Goal: Task Accomplishment & Management: Use online tool/utility

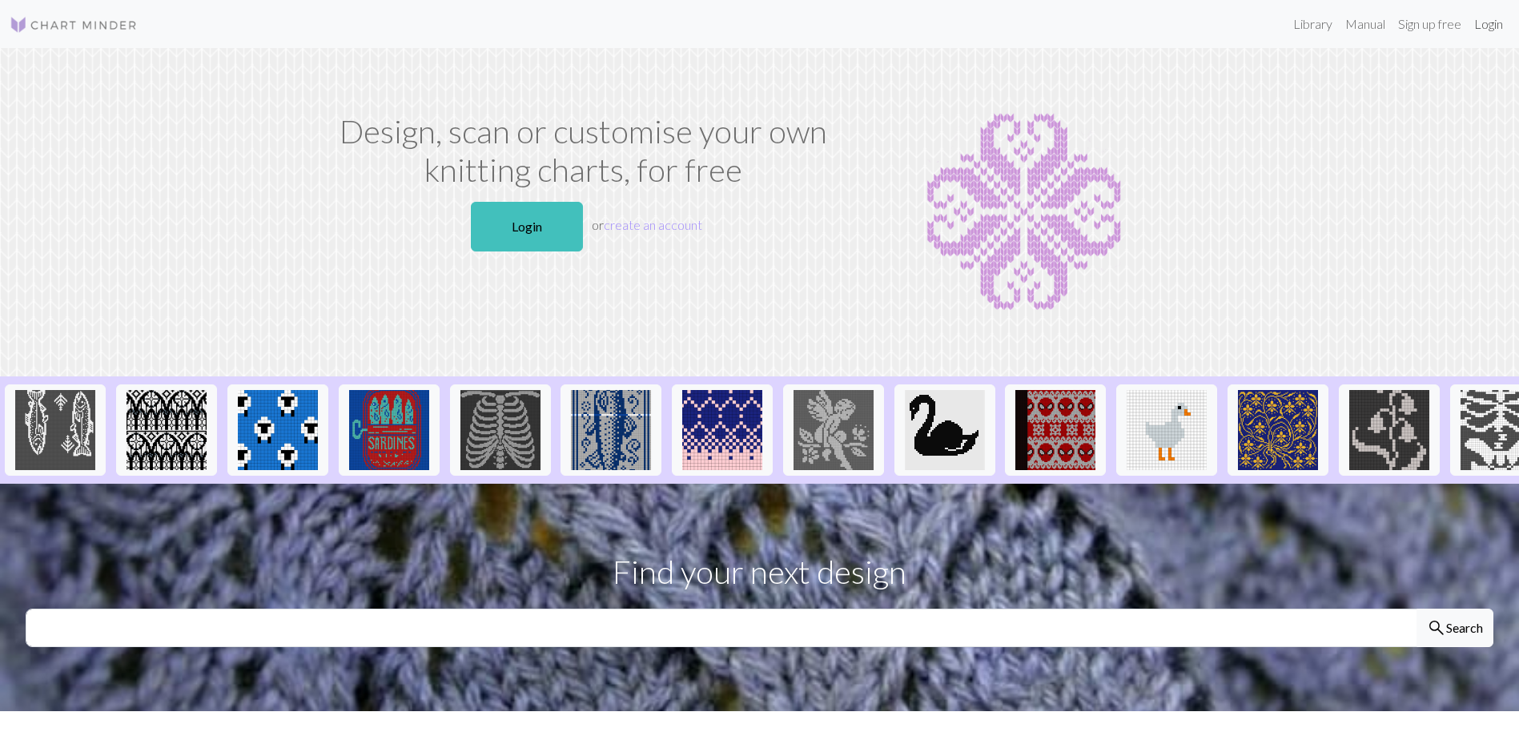
click at [1491, 26] on link "Login" at bounding box center [1488, 24] width 42 height 32
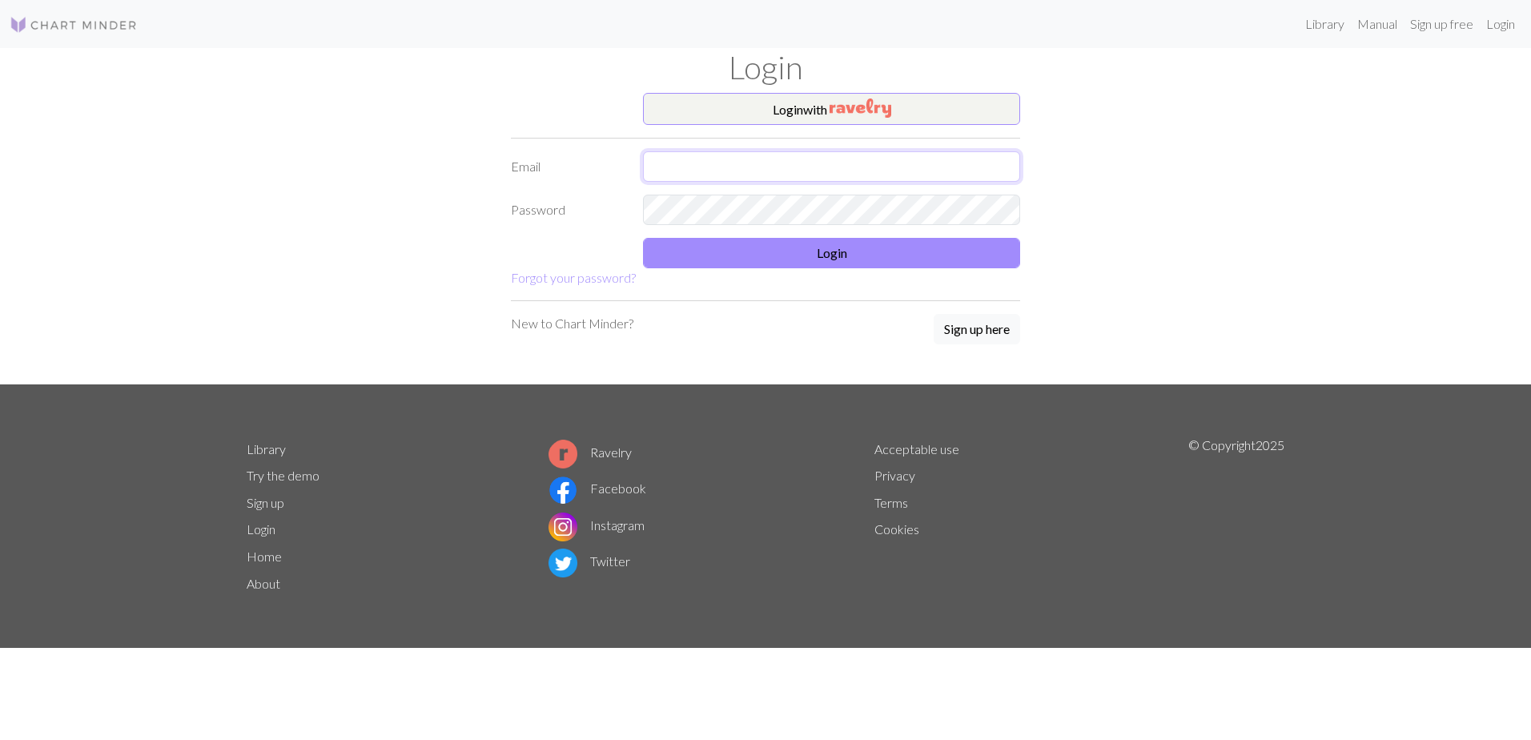
drag, startPoint x: 798, startPoint y: 163, endPoint x: 796, endPoint y: 174, distance: 11.5
click at [798, 163] on input "text" at bounding box center [831, 166] width 377 height 30
type input "[EMAIL_ADDRESS][DOMAIN_NAME]"
click at [796, 259] on button "Login" at bounding box center [831, 253] width 377 height 30
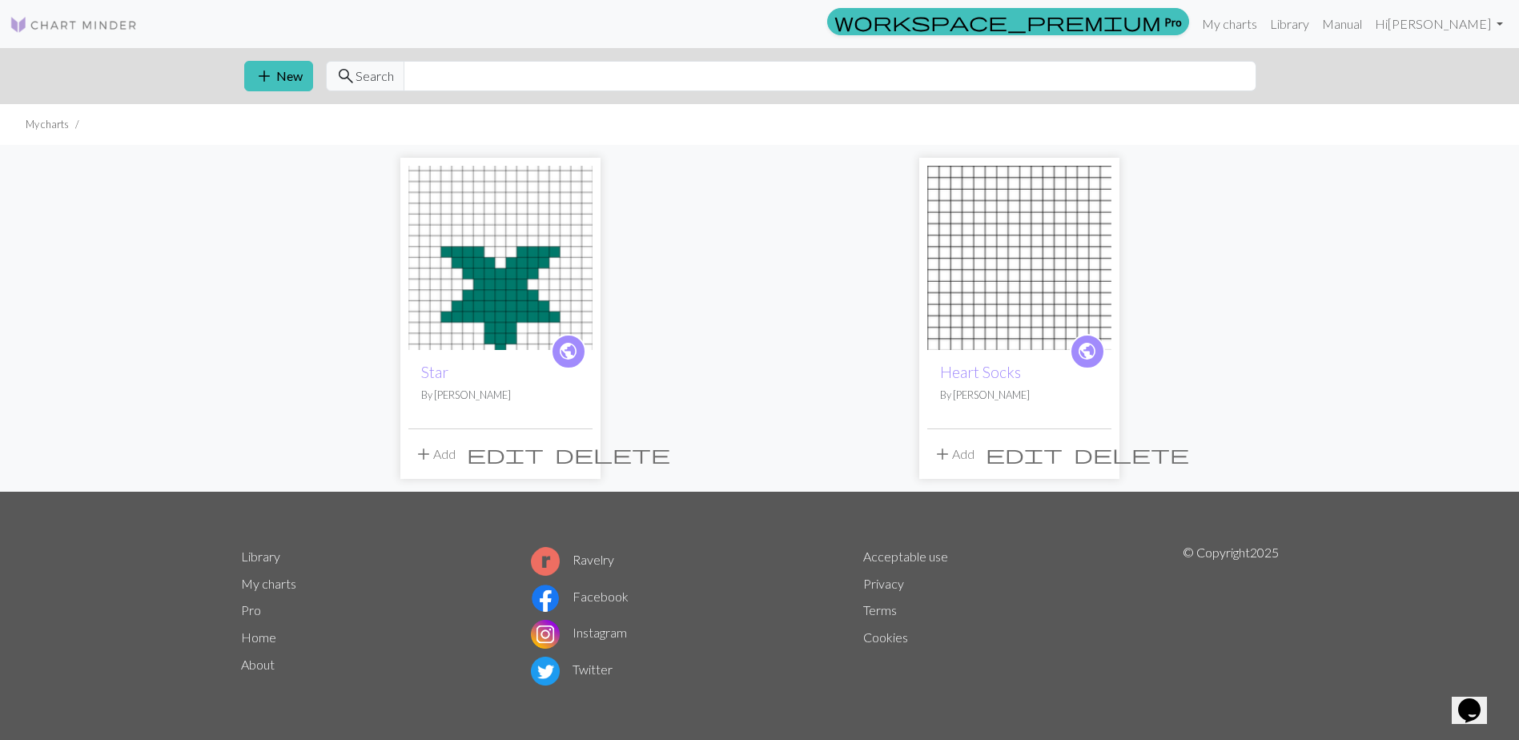
click at [542, 451] on span "edit" at bounding box center [505, 454] width 77 height 22
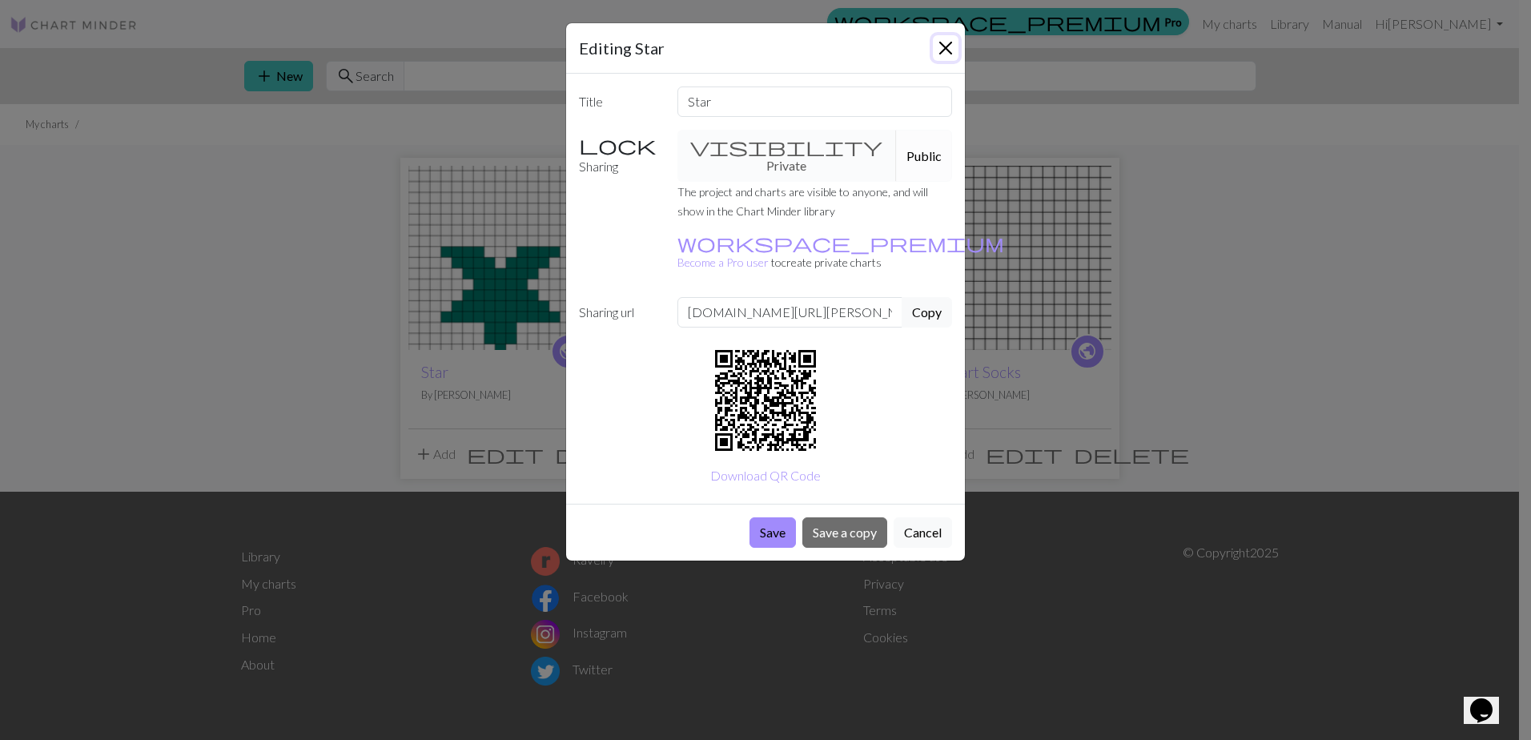
click at [949, 46] on button "Close" at bounding box center [946, 48] width 26 height 26
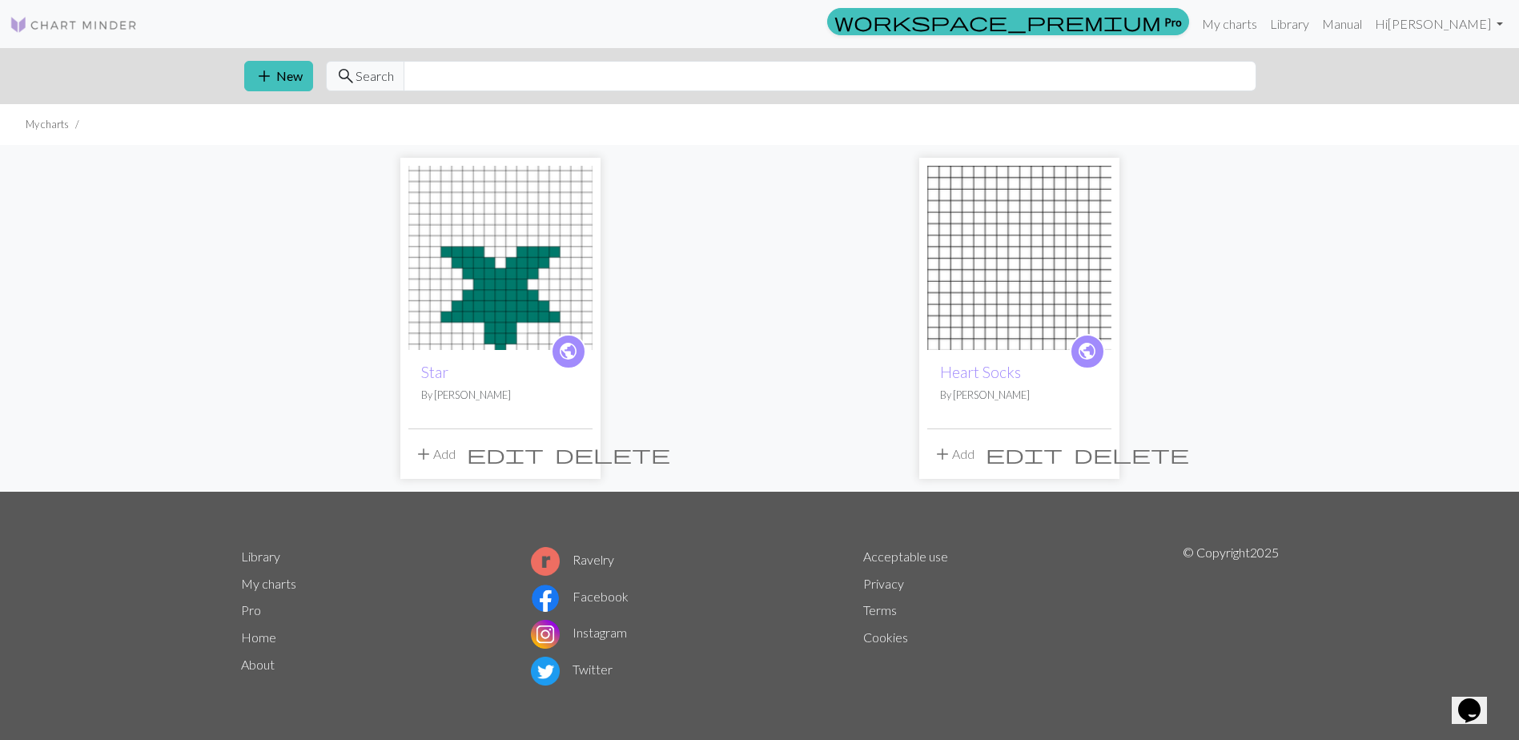
drag, startPoint x: 550, startPoint y: 292, endPoint x: 492, endPoint y: 298, distance: 57.9
click at [492, 298] on img at bounding box center [500, 258] width 184 height 184
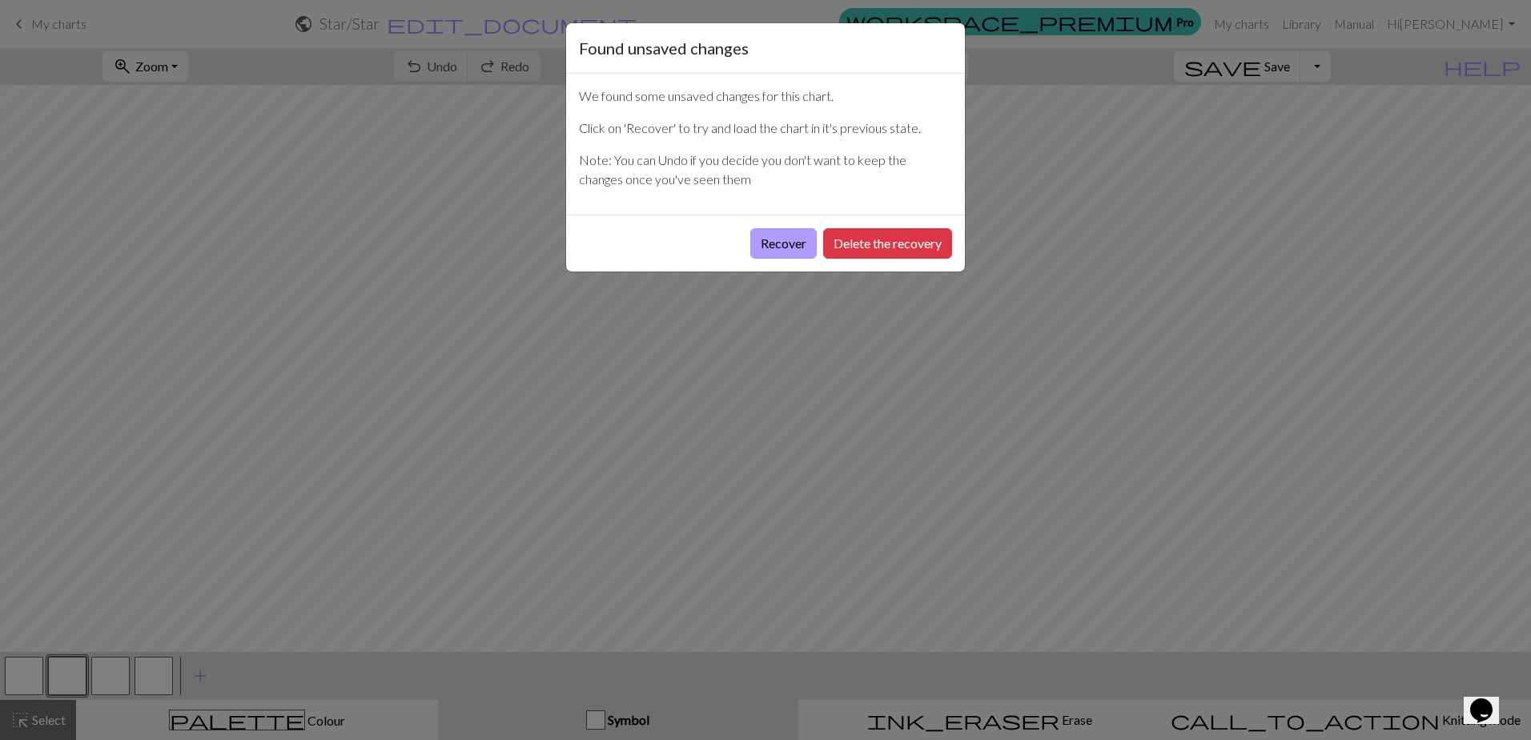
click at [785, 244] on button "Recover" at bounding box center [783, 243] width 66 height 30
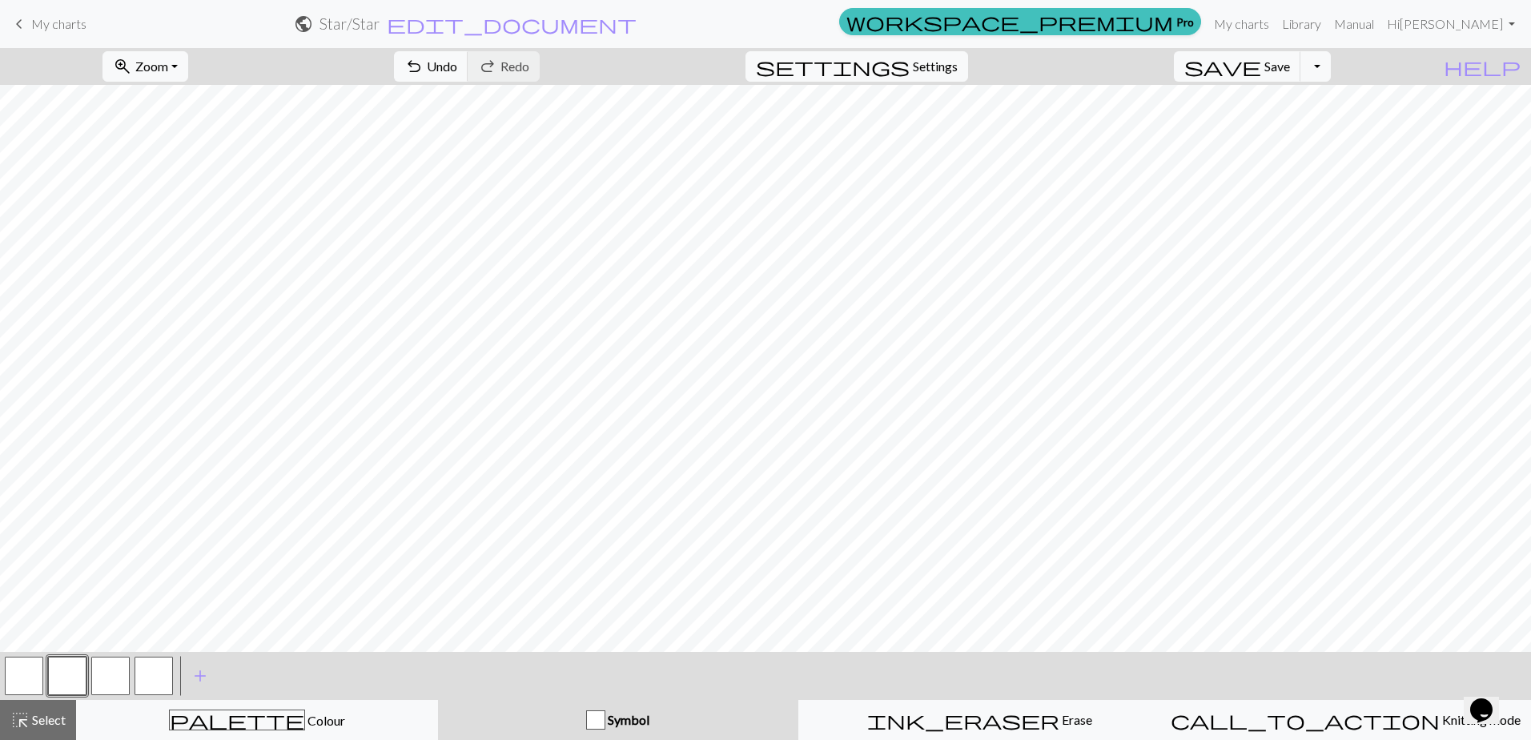
click at [1342, 67] on div "save Save Save Toggle Dropdown file_copy Save a copy save_alt Download" at bounding box center [1252, 66] width 181 height 37
click at [1330, 67] on button "Toggle Dropdown" at bounding box center [1315, 66] width 30 height 30
click at [945, 68] on span "Settings" at bounding box center [935, 66] width 45 height 19
select select "aran"
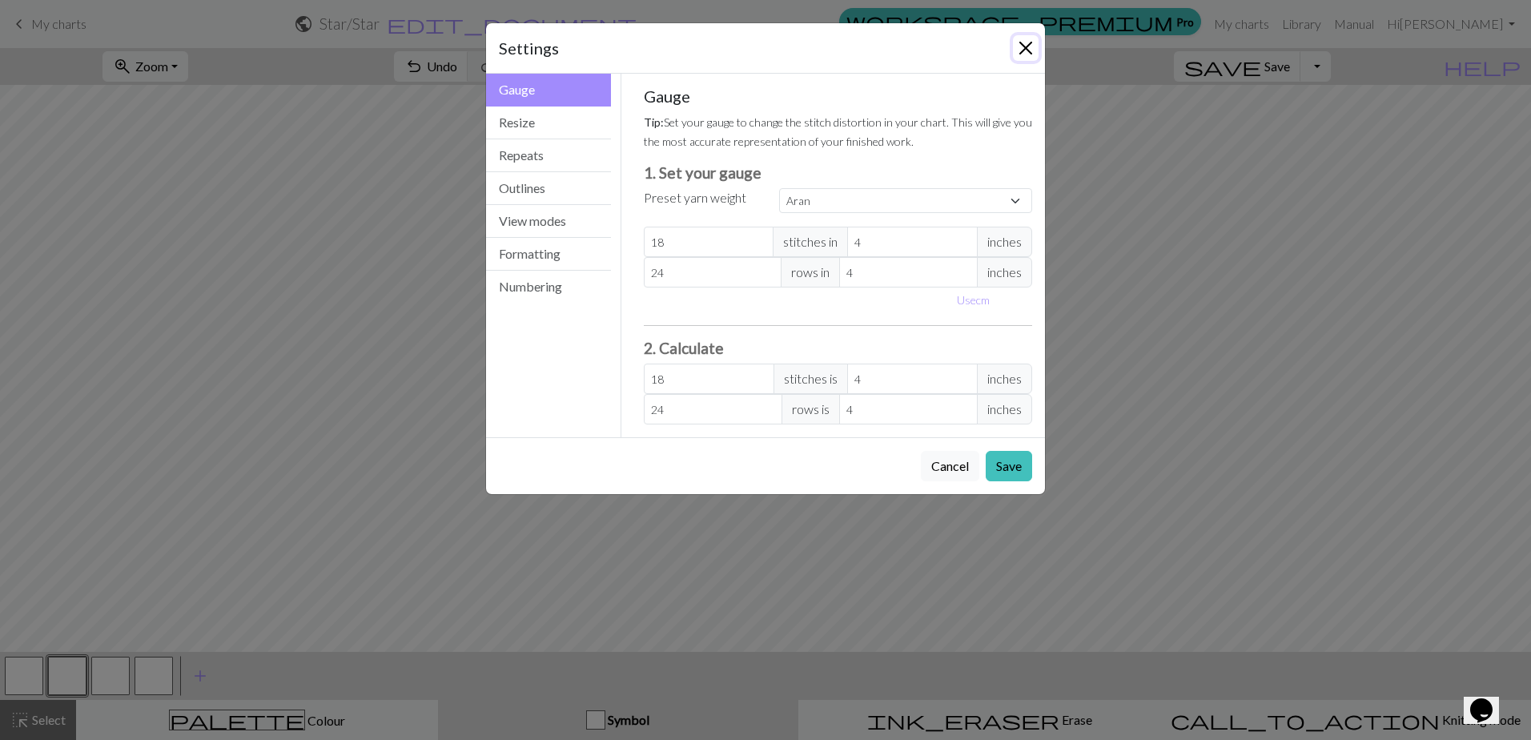
click at [1029, 41] on button "Close" at bounding box center [1026, 48] width 26 height 26
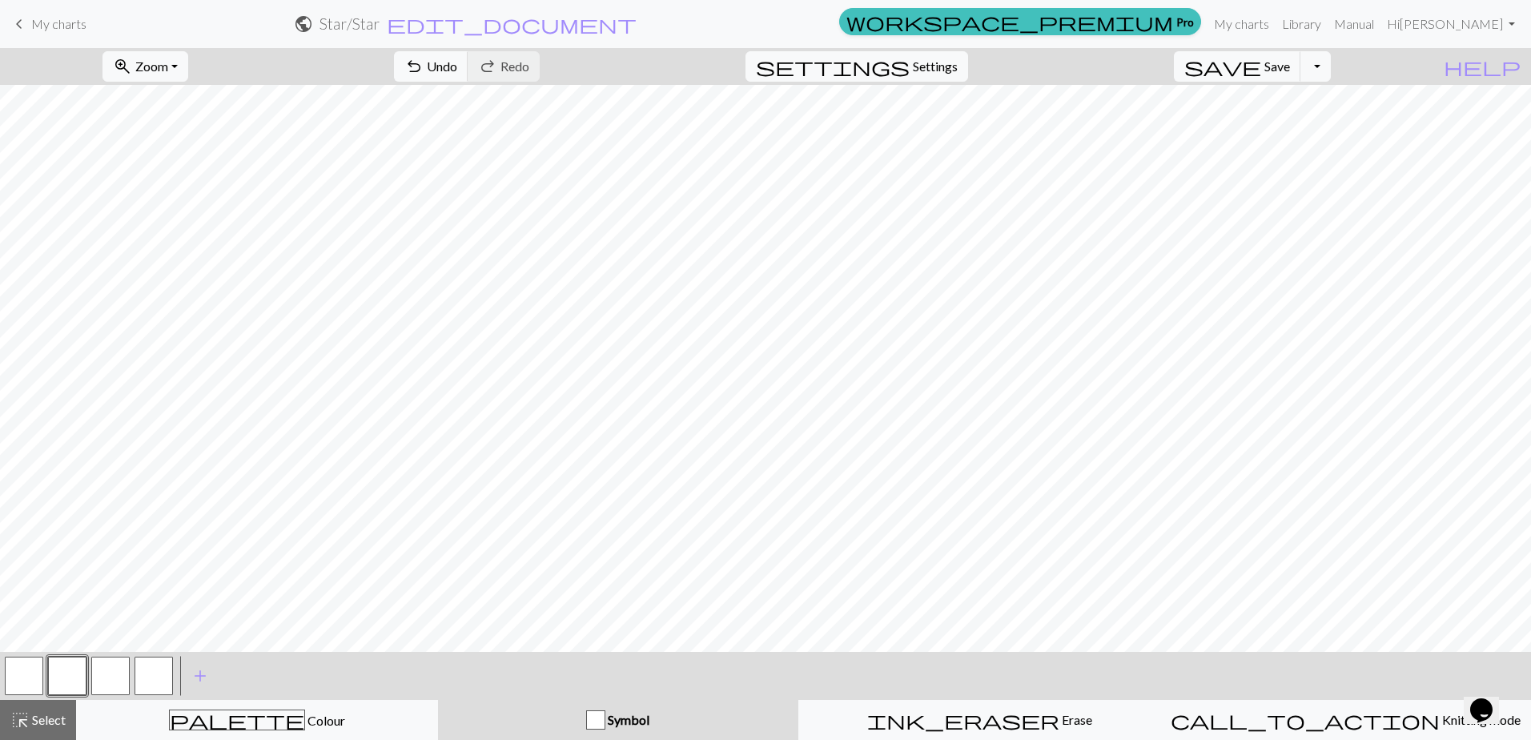
click at [48, 30] on span "My charts" at bounding box center [58, 23] width 55 height 15
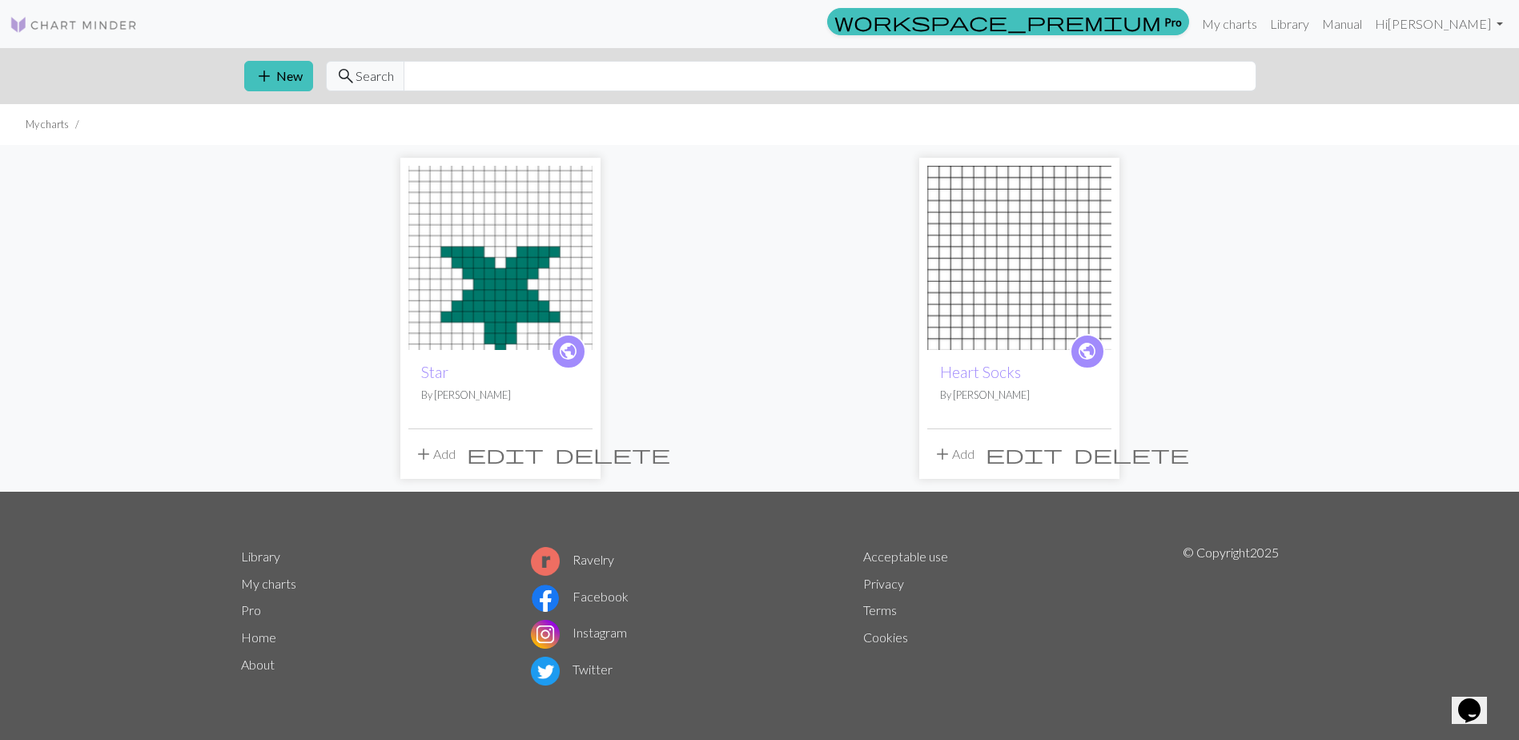
click at [270, 58] on div "add New search Search" at bounding box center [759, 76] width 1057 height 56
click at [256, 78] on span "add" at bounding box center [264, 76] width 19 height 22
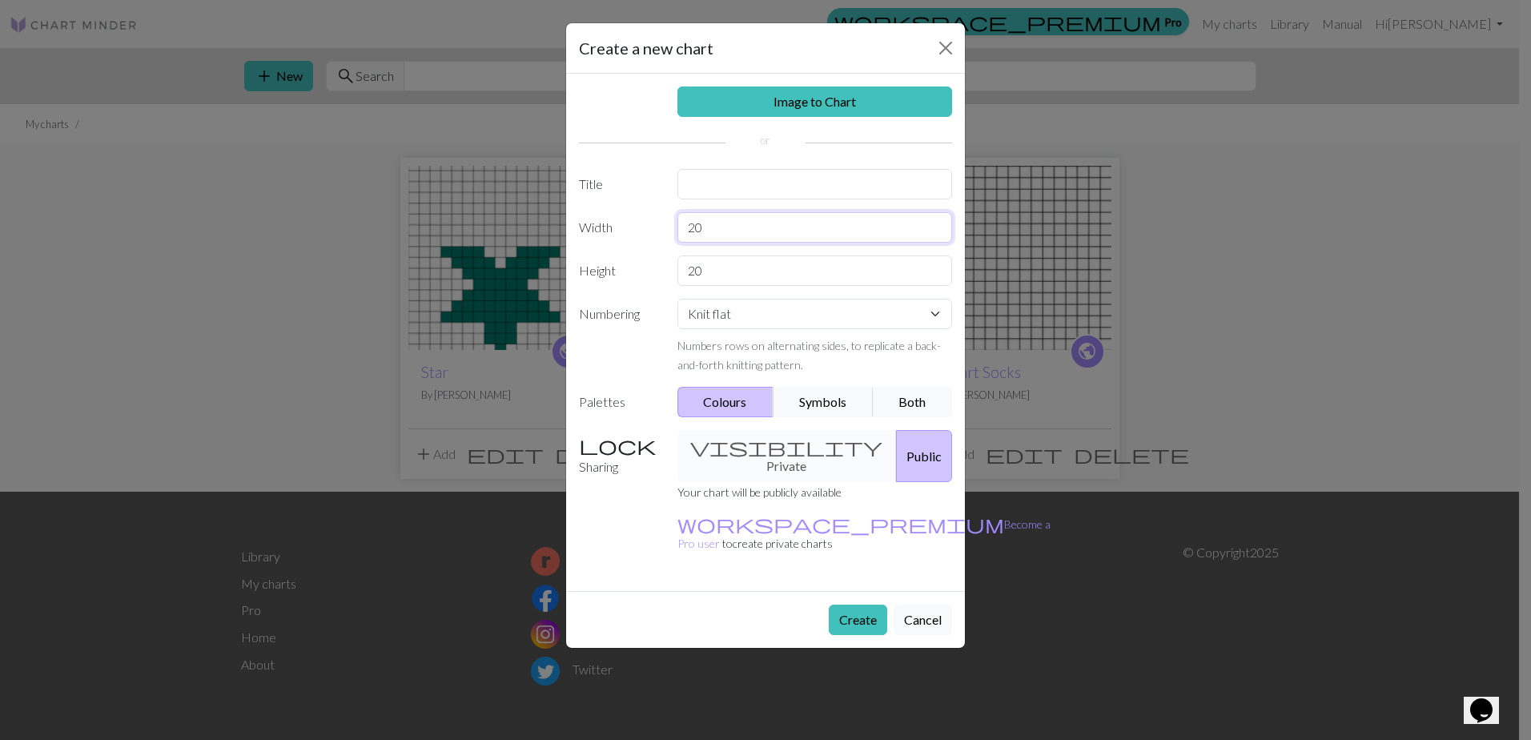
drag, startPoint x: 715, startPoint y: 227, endPoint x: 515, endPoint y: 243, distance: 200.8
click at [515, 243] on div "Create a new chart Image to Chart Title Width 20 Height 20 Numbering Knit flat …" at bounding box center [765, 370] width 1531 height 740
type input "17"
drag, startPoint x: 794, startPoint y: 275, endPoint x: 591, endPoint y: 296, distance: 204.5
click at [605, 293] on div "Image to Chart Title Width 17 Height 20 Numbering Knit flat Knit in the round L…" at bounding box center [765, 332] width 399 height 517
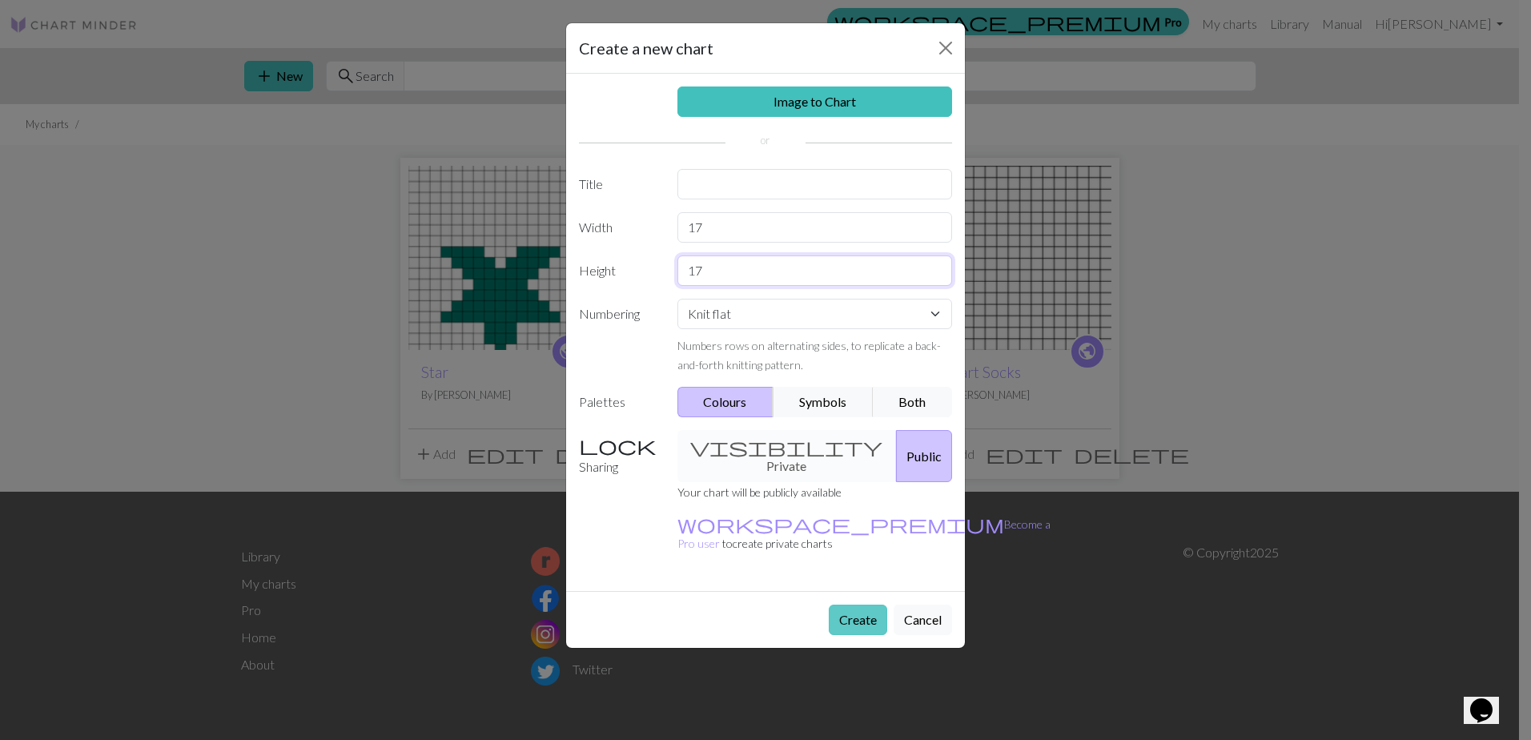
type input "17"
click at [845, 604] on button "Create" at bounding box center [858, 619] width 58 height 30
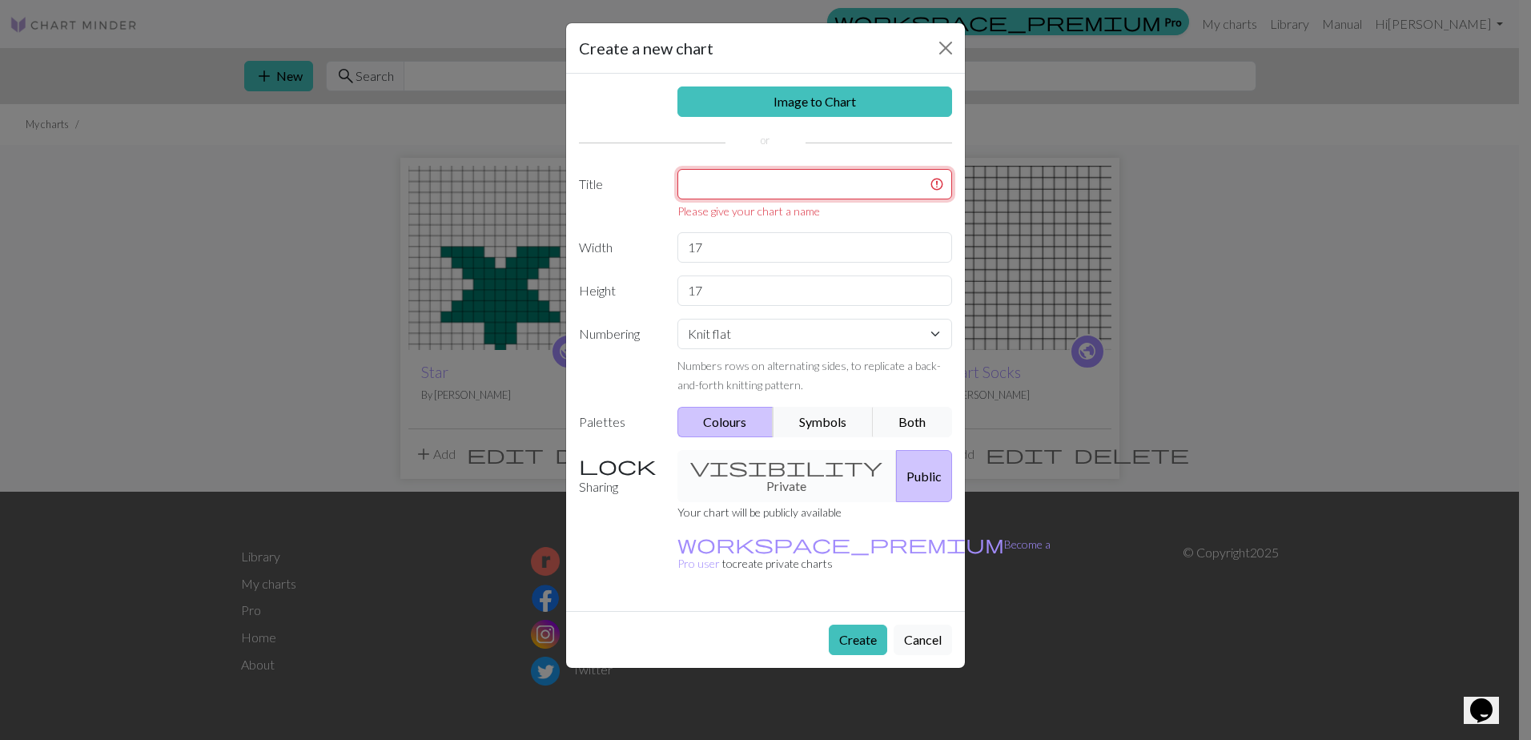
click at [752, 194] on input "text" at bounding box center [814, 184] width 275 height 30
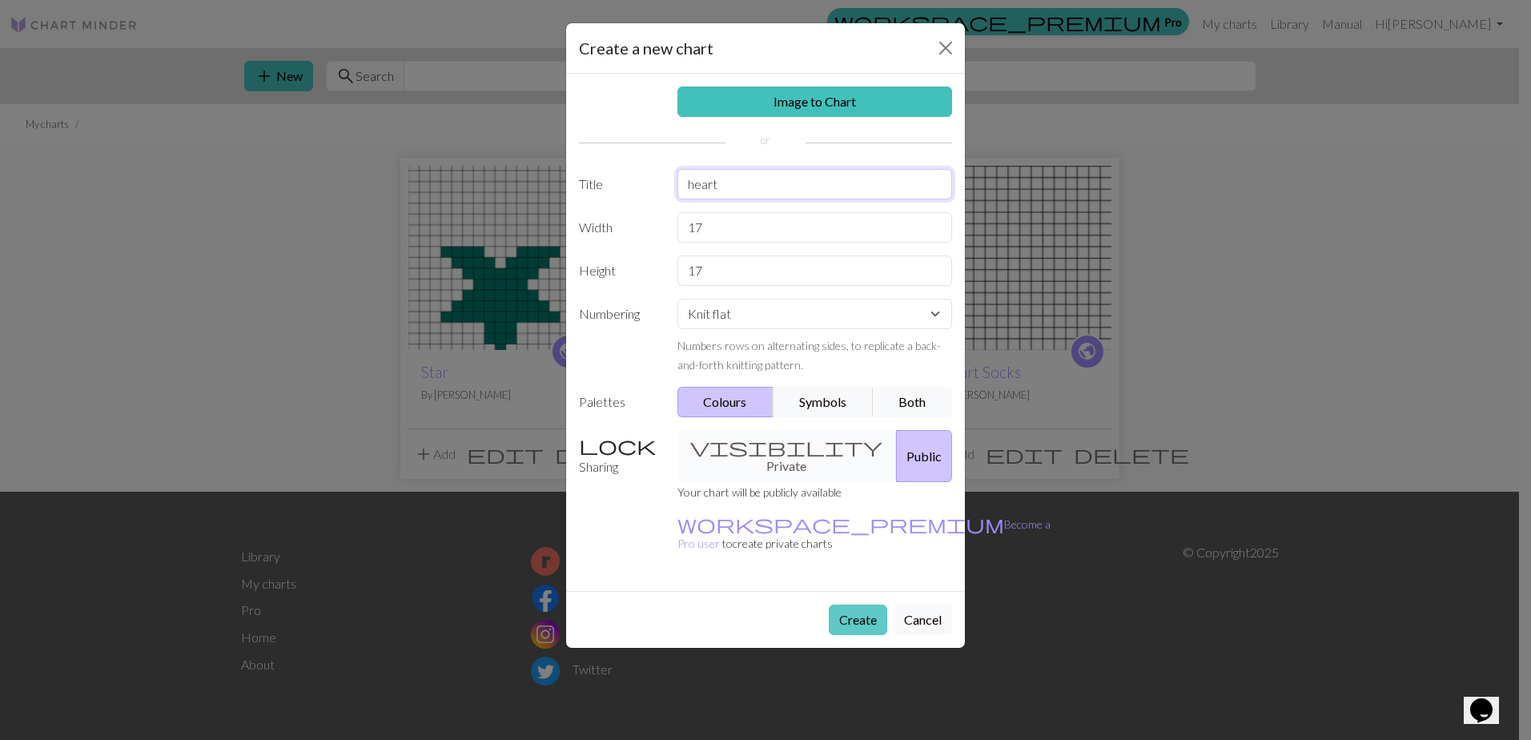
type input "heart"
click at [848, 604] on button "Create" at bounding box center [858, 619] width 58 height 30
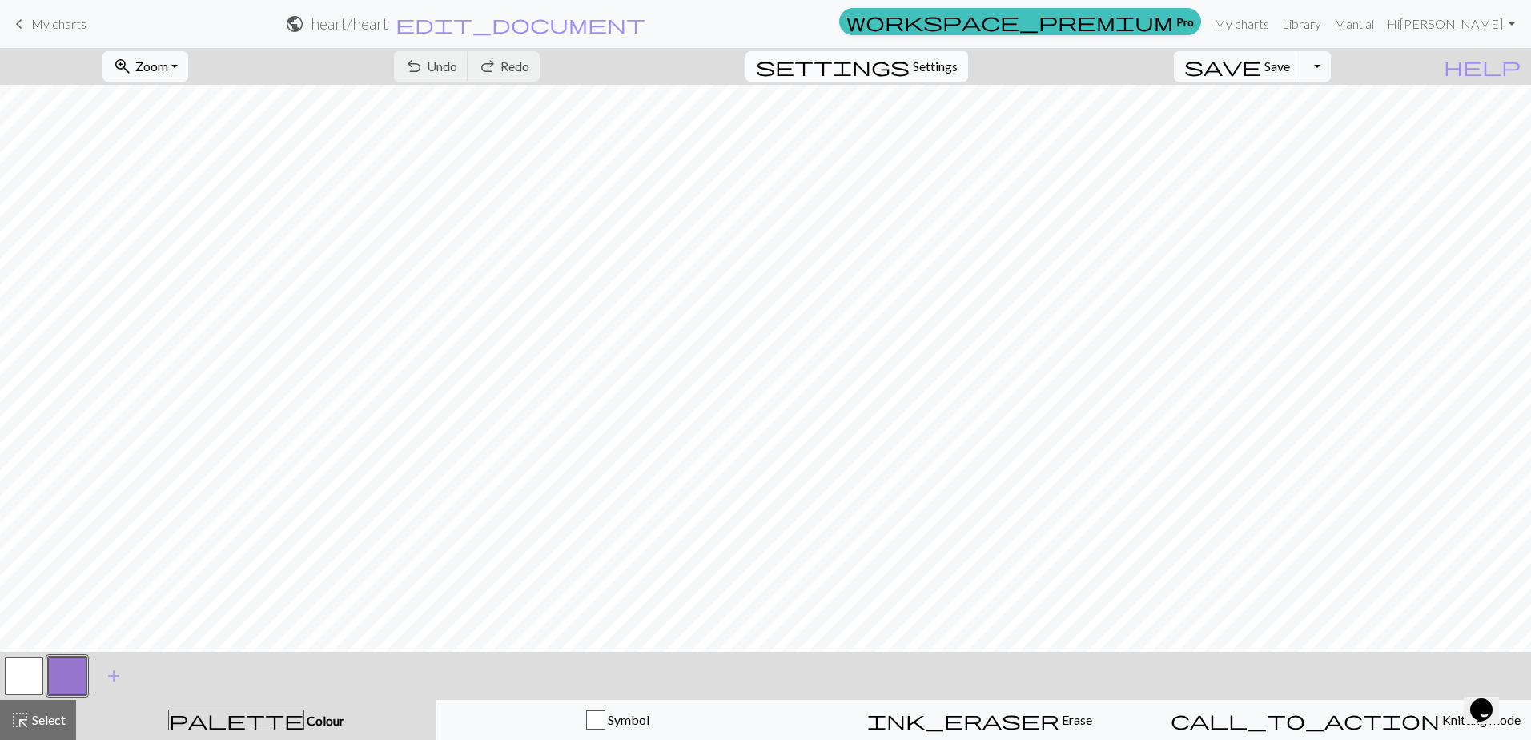
click at [957, 66] on span "Settings" at bounding box center [935, 66] width 45 height 19
select select "aran"
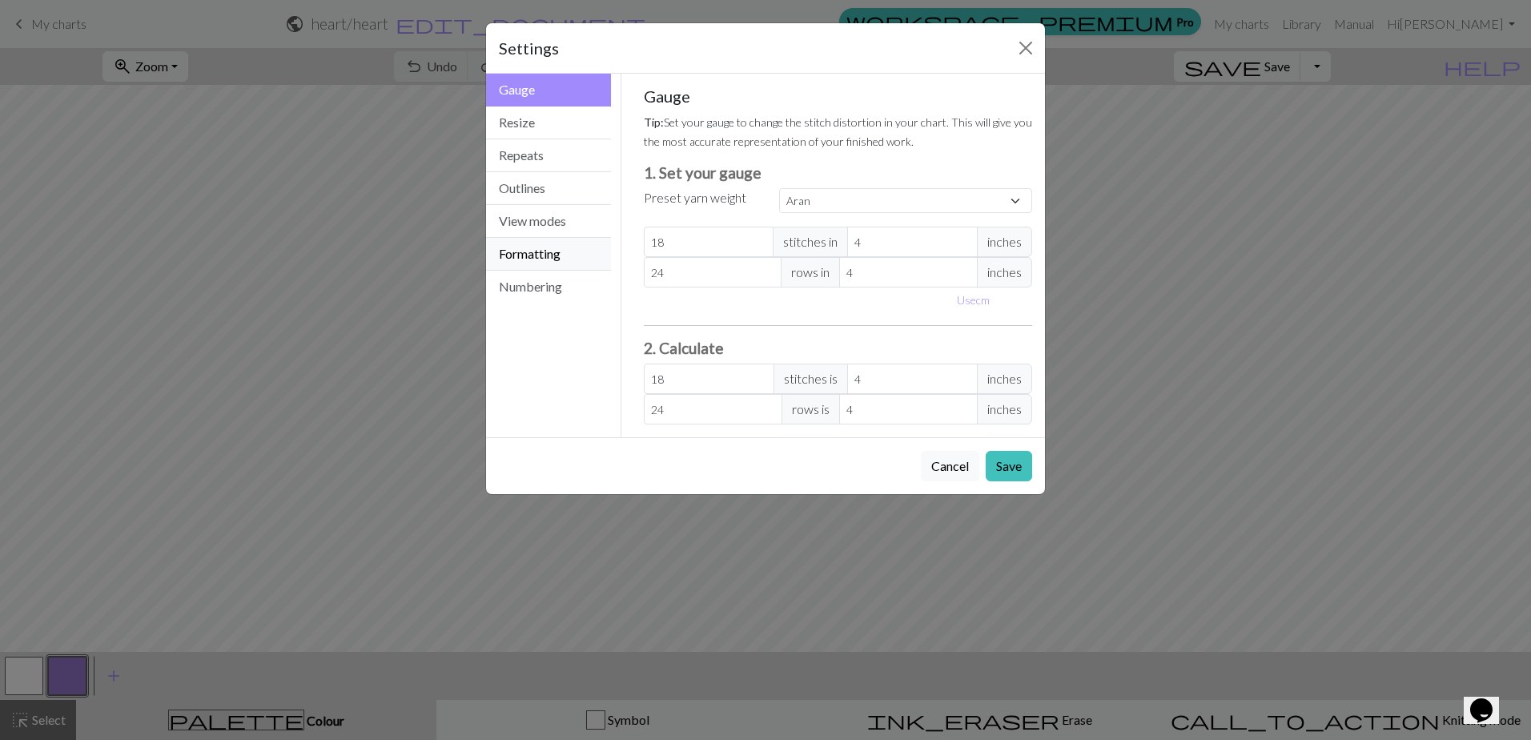
click at [567, 249] on button "Formatting" at bounding box center [548, 254] width 125 height 33
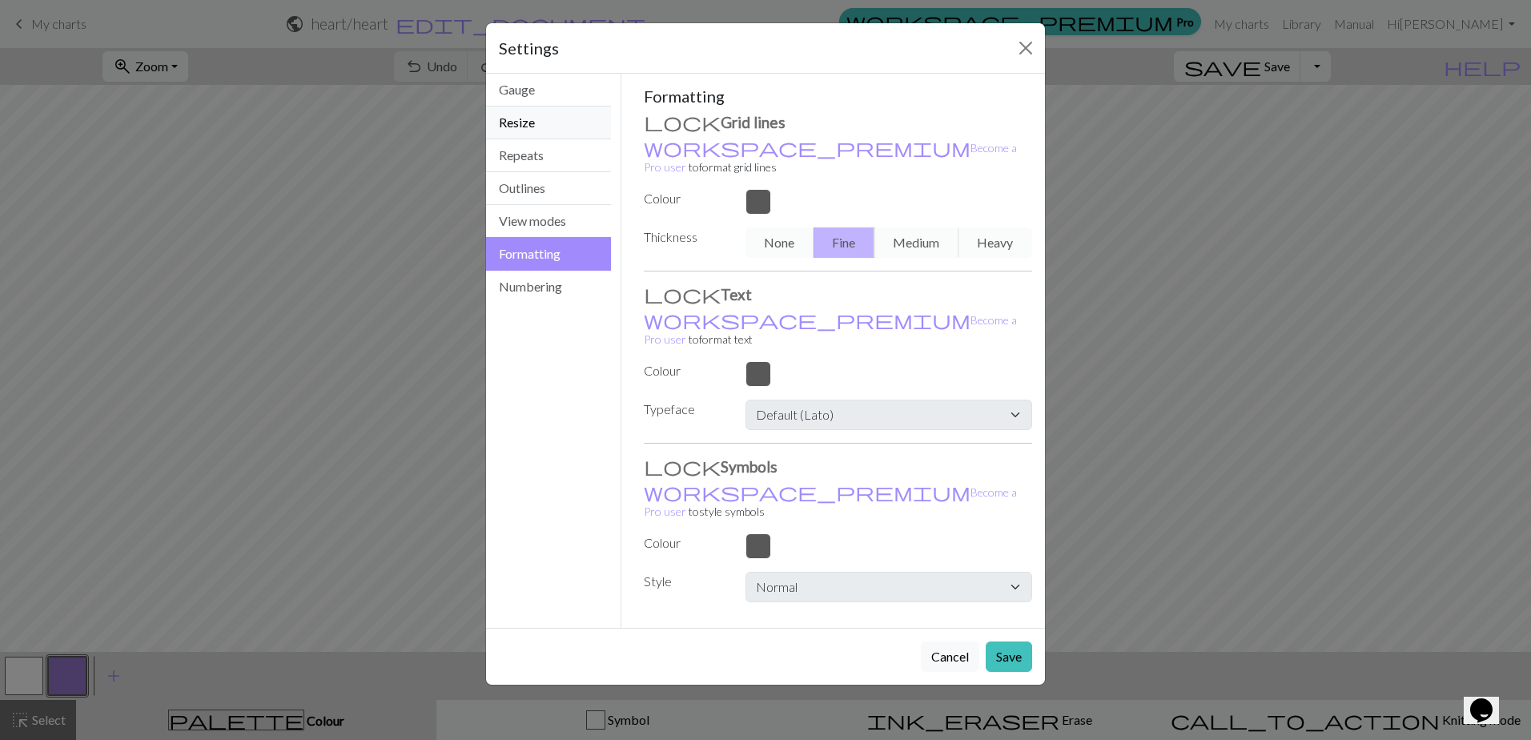
click at [545, 125] on button "Resize" at bounding box center [548, 122] width 125 height 33
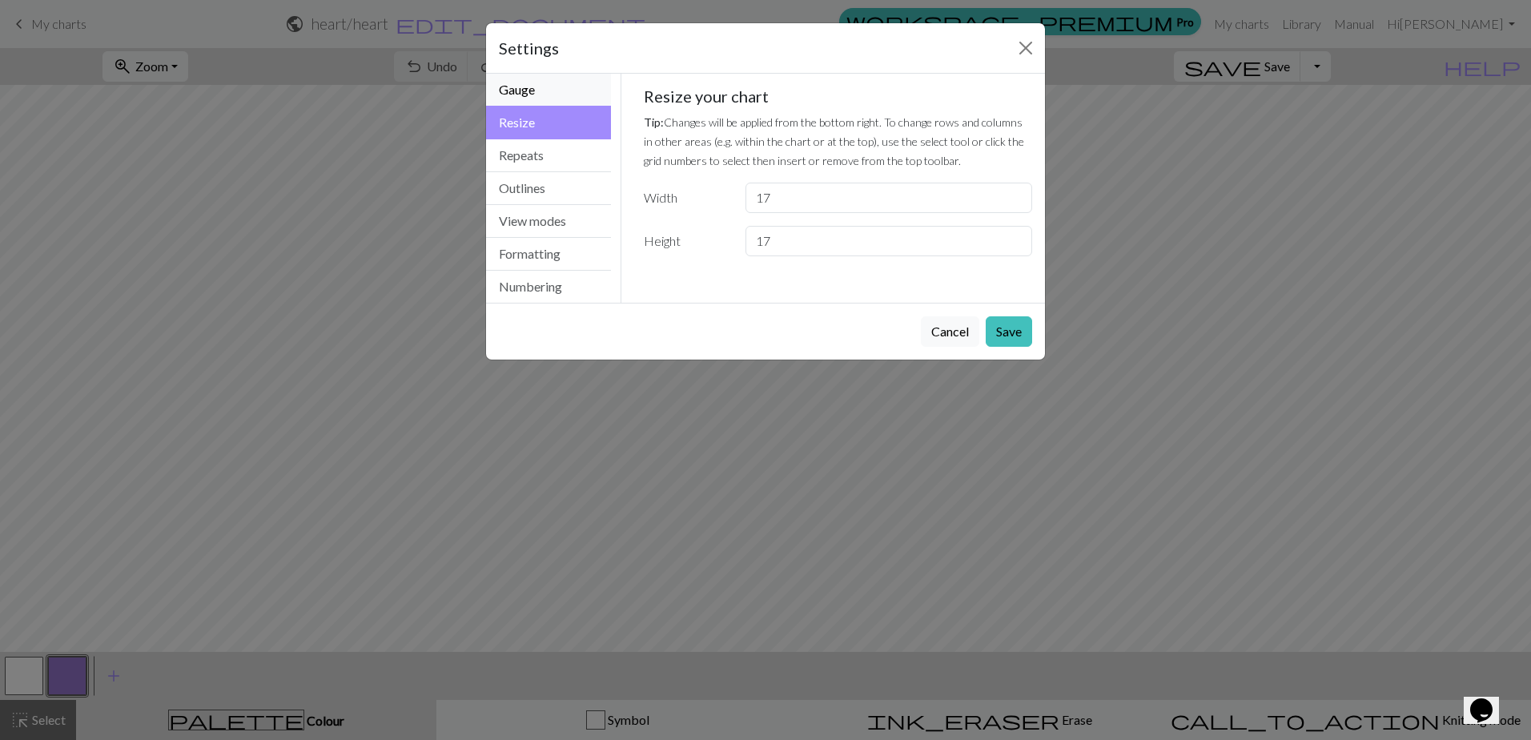
click at [528, 90] on button "Gauge" at bounding box center [548, 90] width 125 height 33
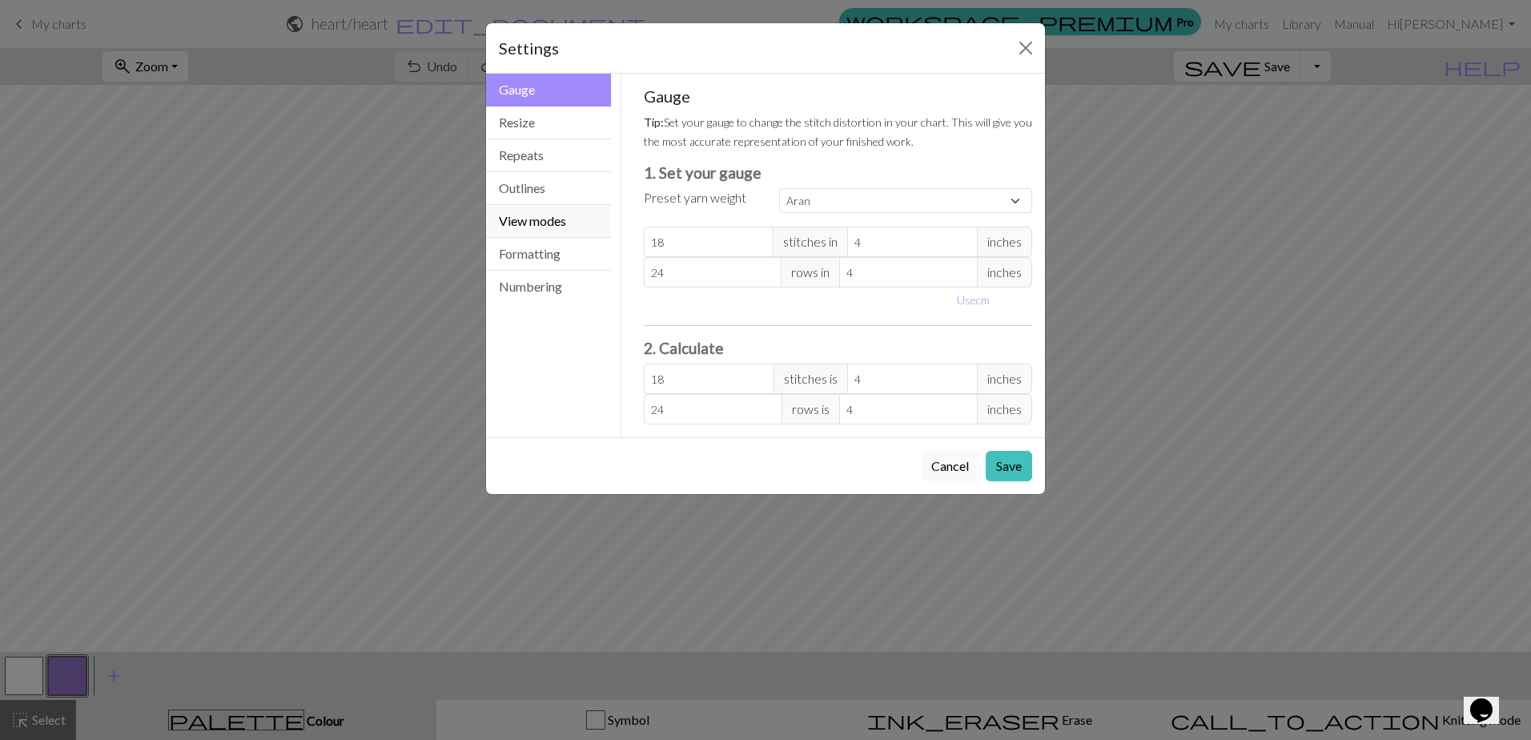
click at [555, 214] on button "View modes" at bounding box center [548, 221] width 125 height 33
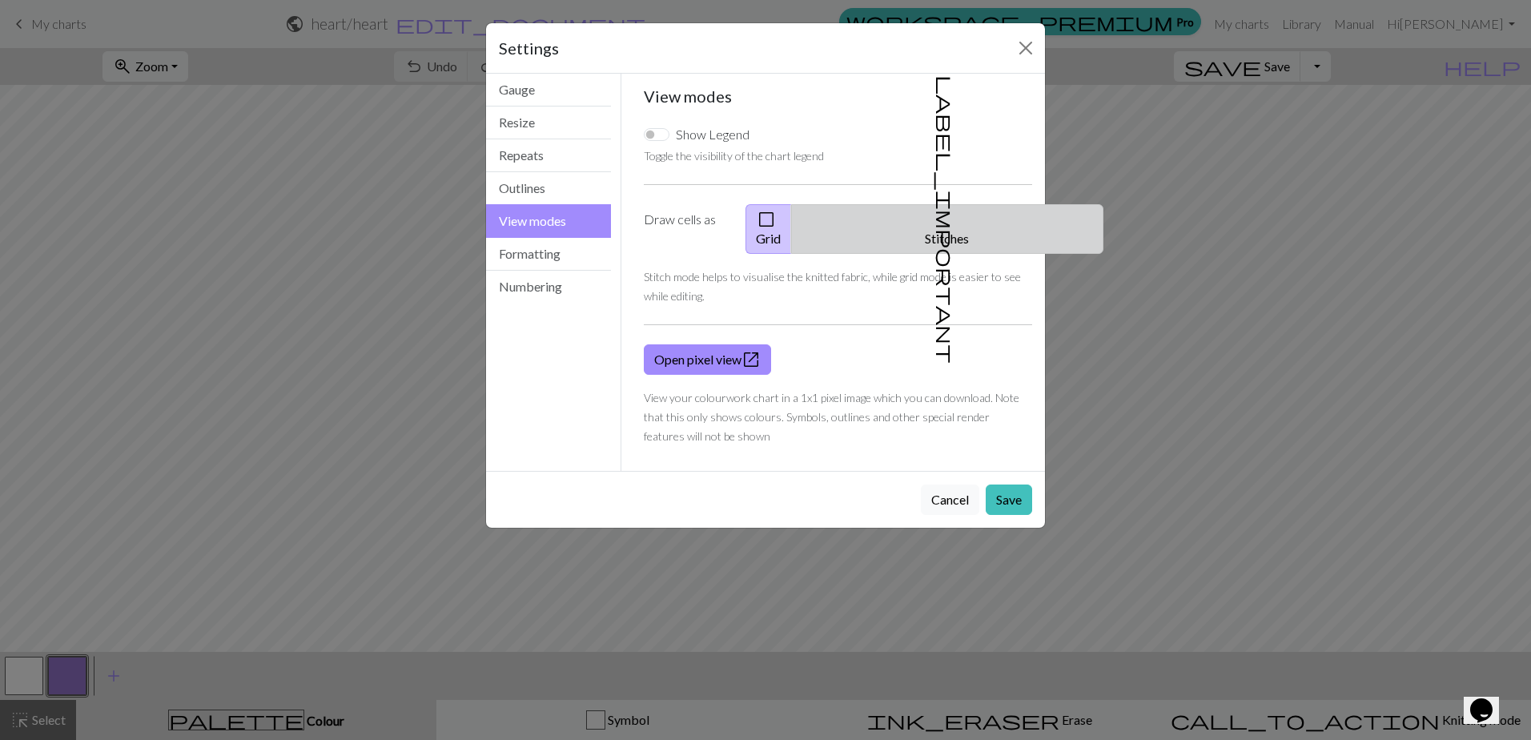
click at [945, 223] on button "label_important Stitches" at bounding box center [947, 229] width 312 height 50
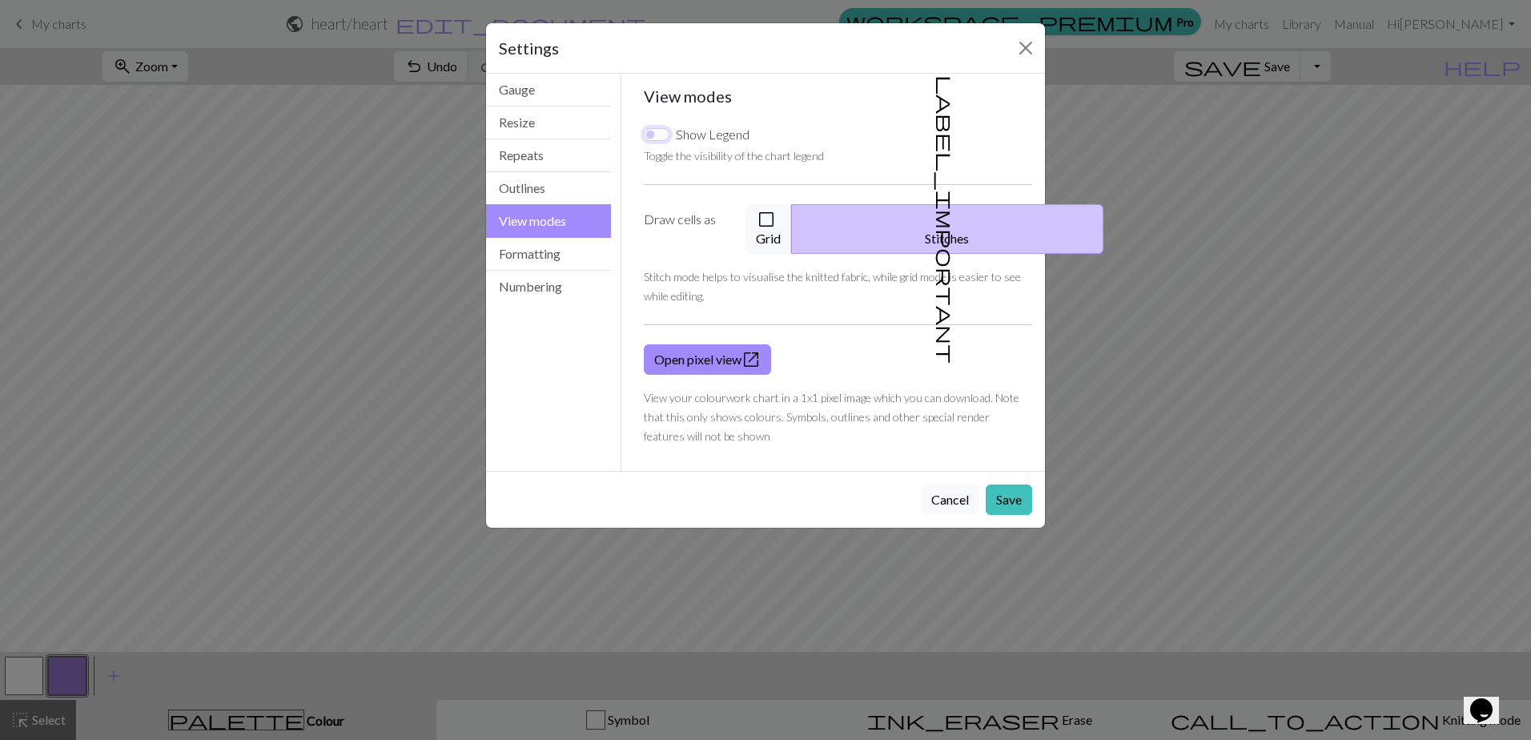
click at [660, 132] on input "Show Legend" at bounding box center [657, 134] width 26 height 13
checkbox input "true"
click at [1006, 484] on button "Save" at bounding box center [1008, 499] width 46 height 30
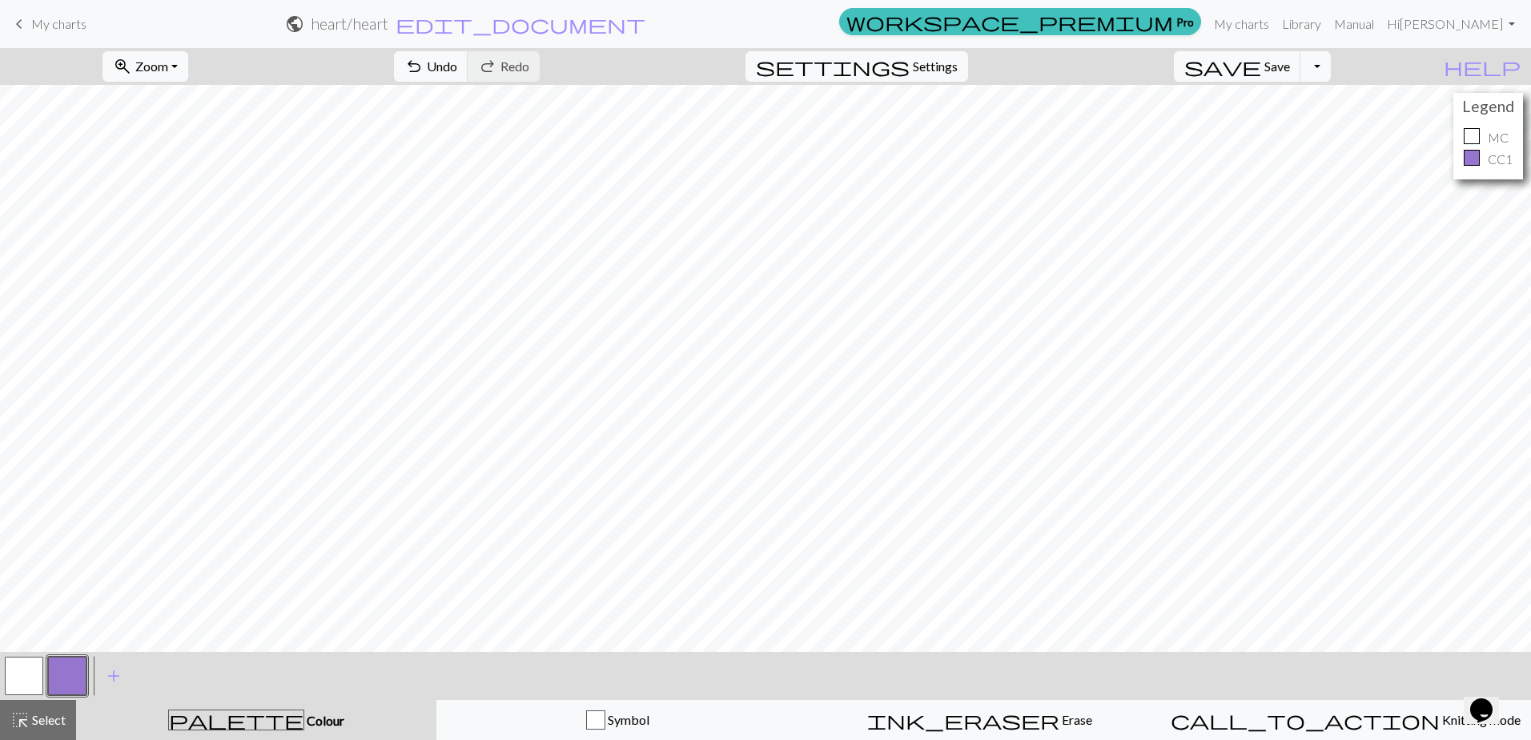
click at [1467, 161] on div at bounding box center [1471, 158] width 16 height 16
click at [1471, 161] on div at bounding box center [1471, 158] width 16 height 16
click at [1471, 160] on div at bounding box center [1471, 158] width 16 height 16
click at [304, 720] on span "Colour" at bounding box center [324, 719] width 40 height 15
click at [244, 718] on span "palette" at bounding box center [236, 719] width 134 height 22
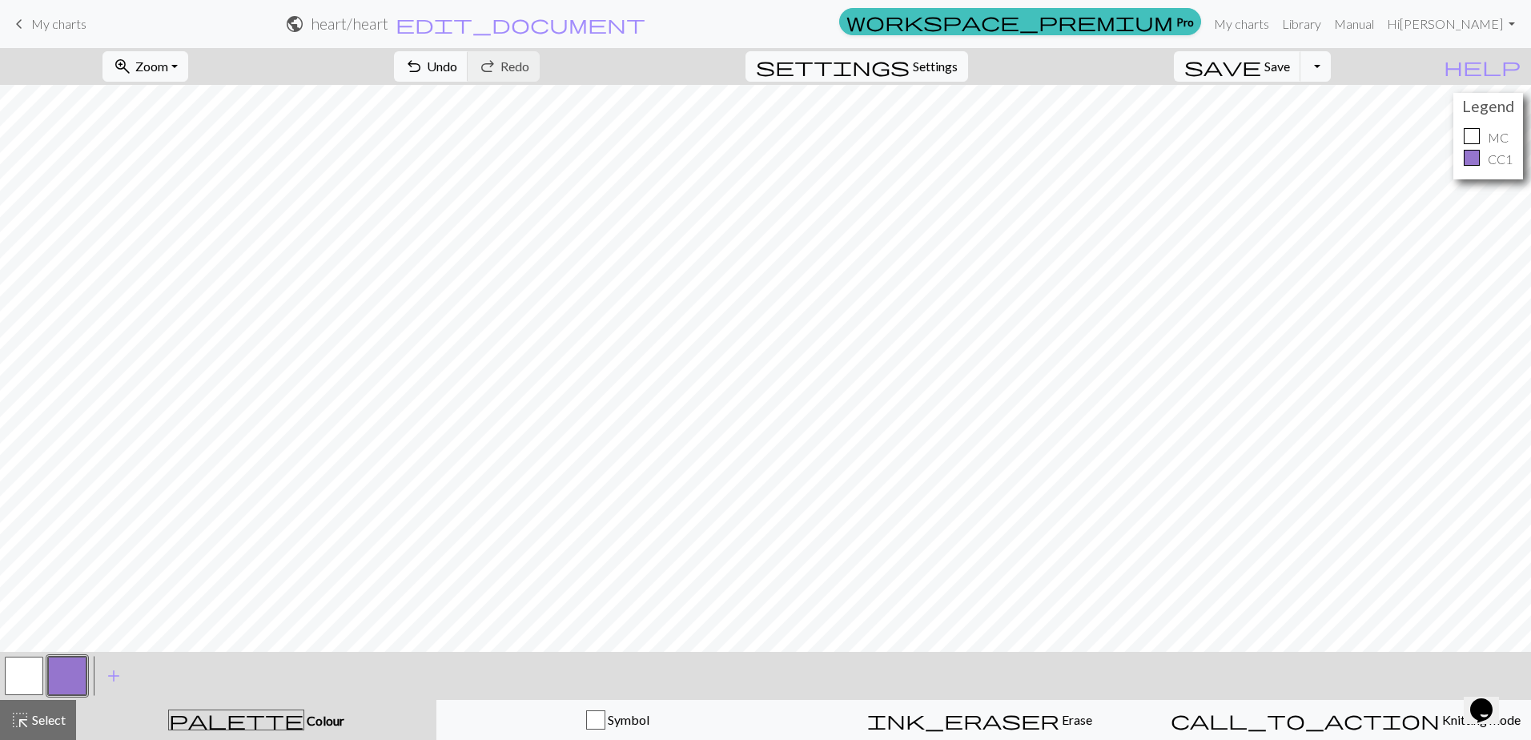
click at [241, 718] on span "palette" at bounding box center [236, 719] width 134 height 22
click at [77, 683] on button "button" at bounding box center [67, 675] width 38 height 38
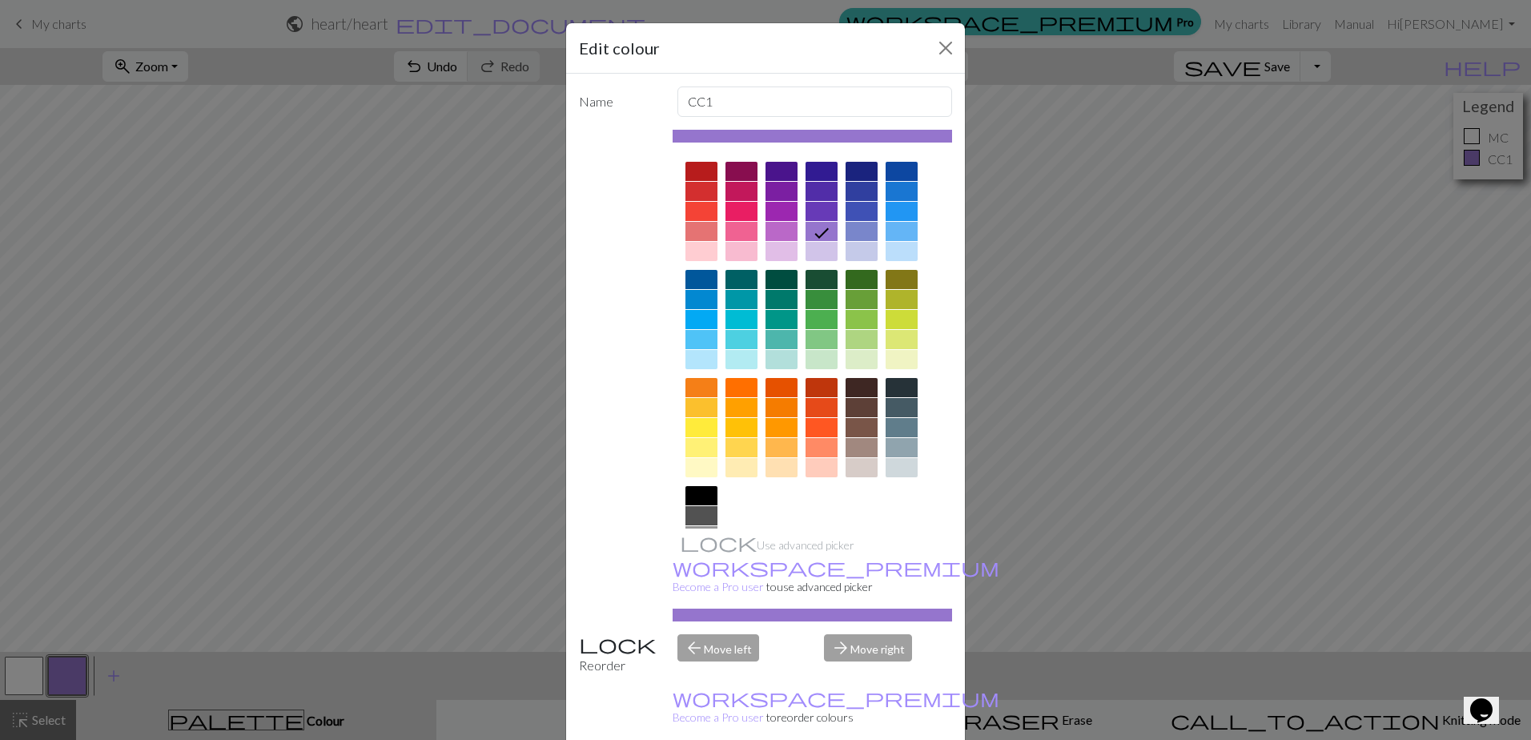
click at [734, 191] on div at bounding box center [741, 191] width 32 height 19
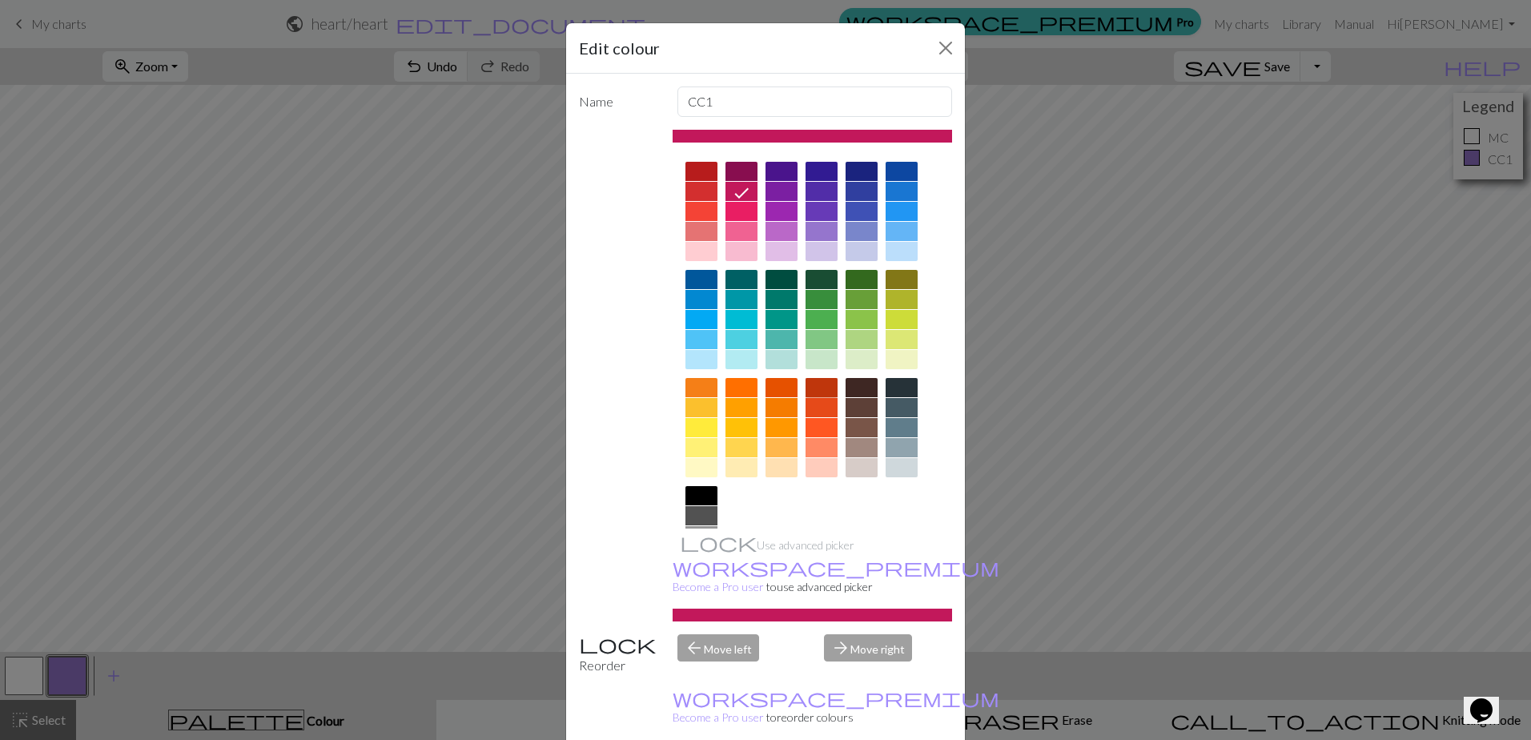
click at [809, 391] on div at bounding box center [821, 387] width 32 height 19
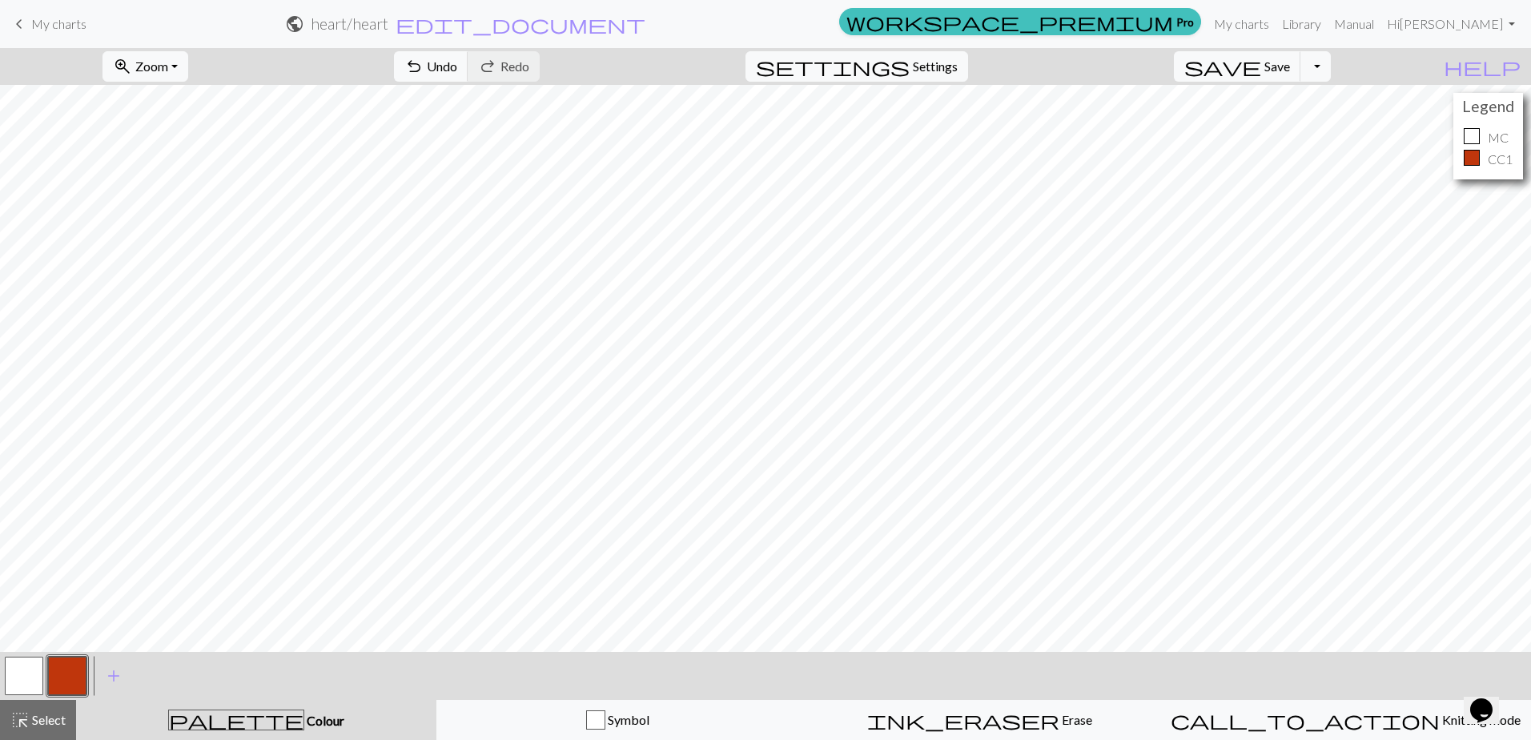
click at [33, 673] on button "button" at bounding box center [24, 675] width 38 height 38
click at [0, 675] on html "This website uses cookies to ensure you get the best experience on our website.…" at bounding box center [765, 370] width 1531 height 740
click at [15, 676] on button "button" at bounding box center [24, 675] width 38 height 38
click at [222, 712] on div "palette Colour Colour" at bounding box center [256, 719] width 341 height 21
click at [236, 717] on span "palette" at bounding box center [236, 719] width 134 height 22
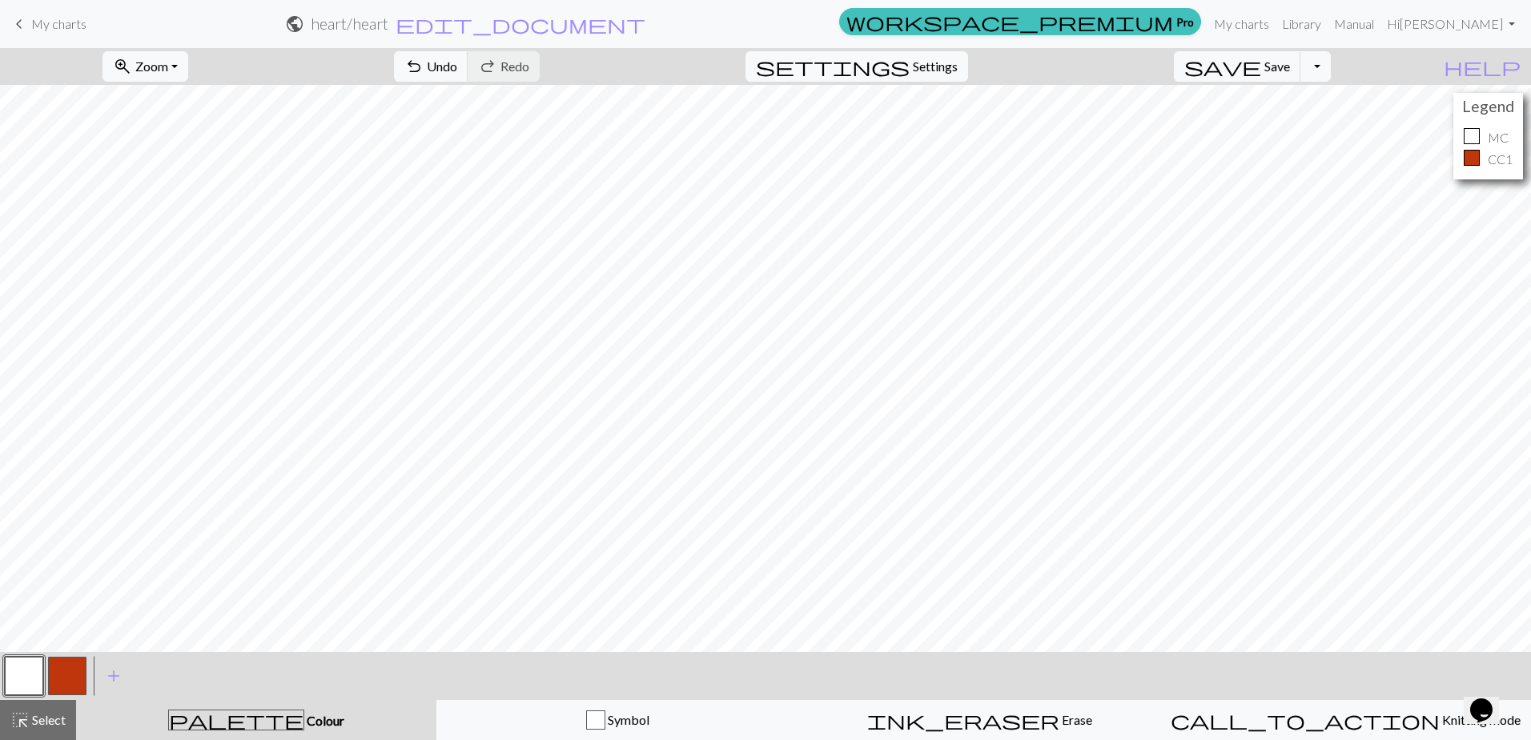
click at [239, 727] on span "palette" at bounding box center [236, 719] width 134 height 22
click at [234, 723] on span "palette" at bounding box center [236, 719] width 134 height 22
click at [234, 722] on span "palette" at bounding box center [236, 719] width 134 height 22
click at [1470, 135] on div at bounding box center [1471, 136] width 16 height 16
click at [304, 716] on span "Colour" at bounding box center [324, 719] width 40 height 15
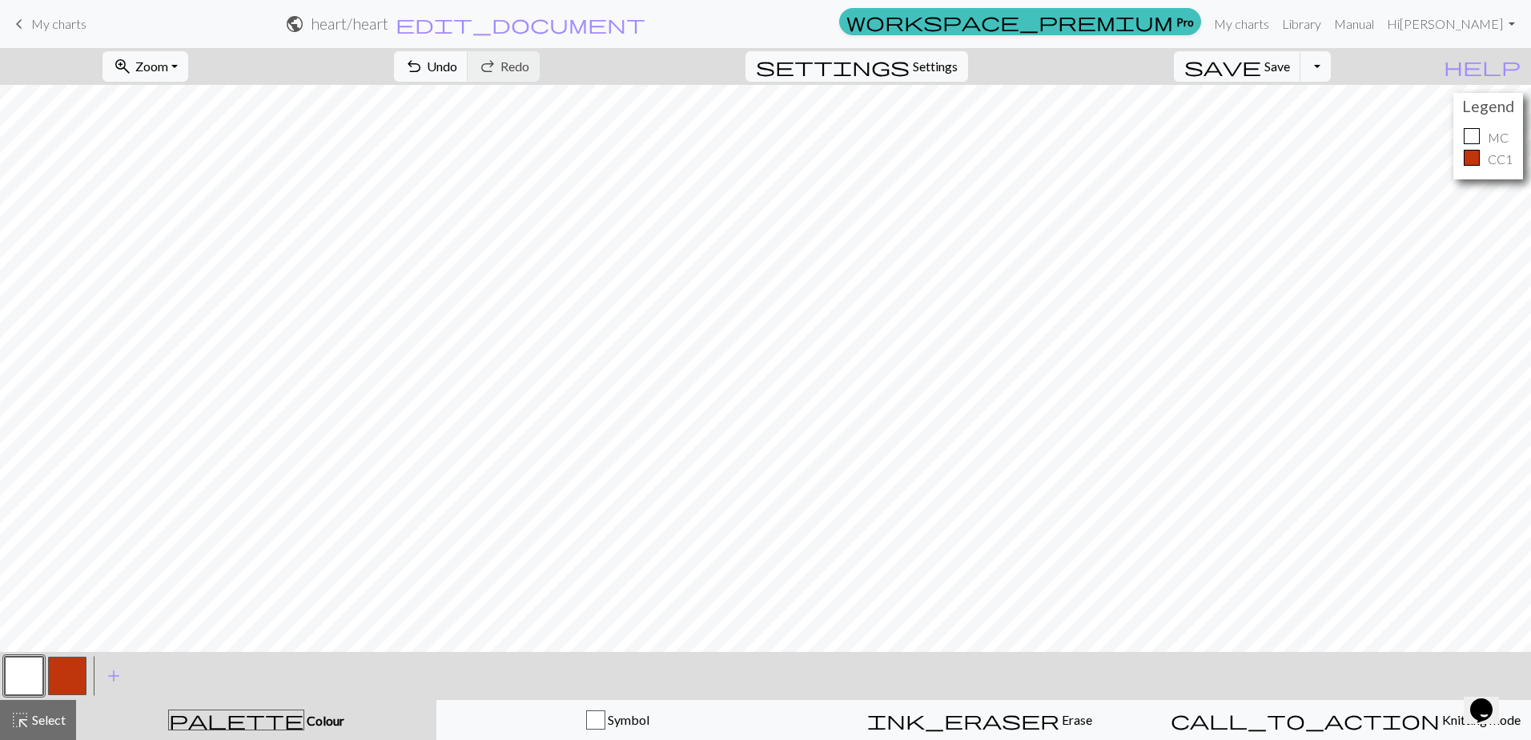
click at [304, 716] on span "Colour" at bounding box center [324, 719] width 40 height 15
click at [120, 676] on span "add" at bounding box center [113, 675] width 19 height 22
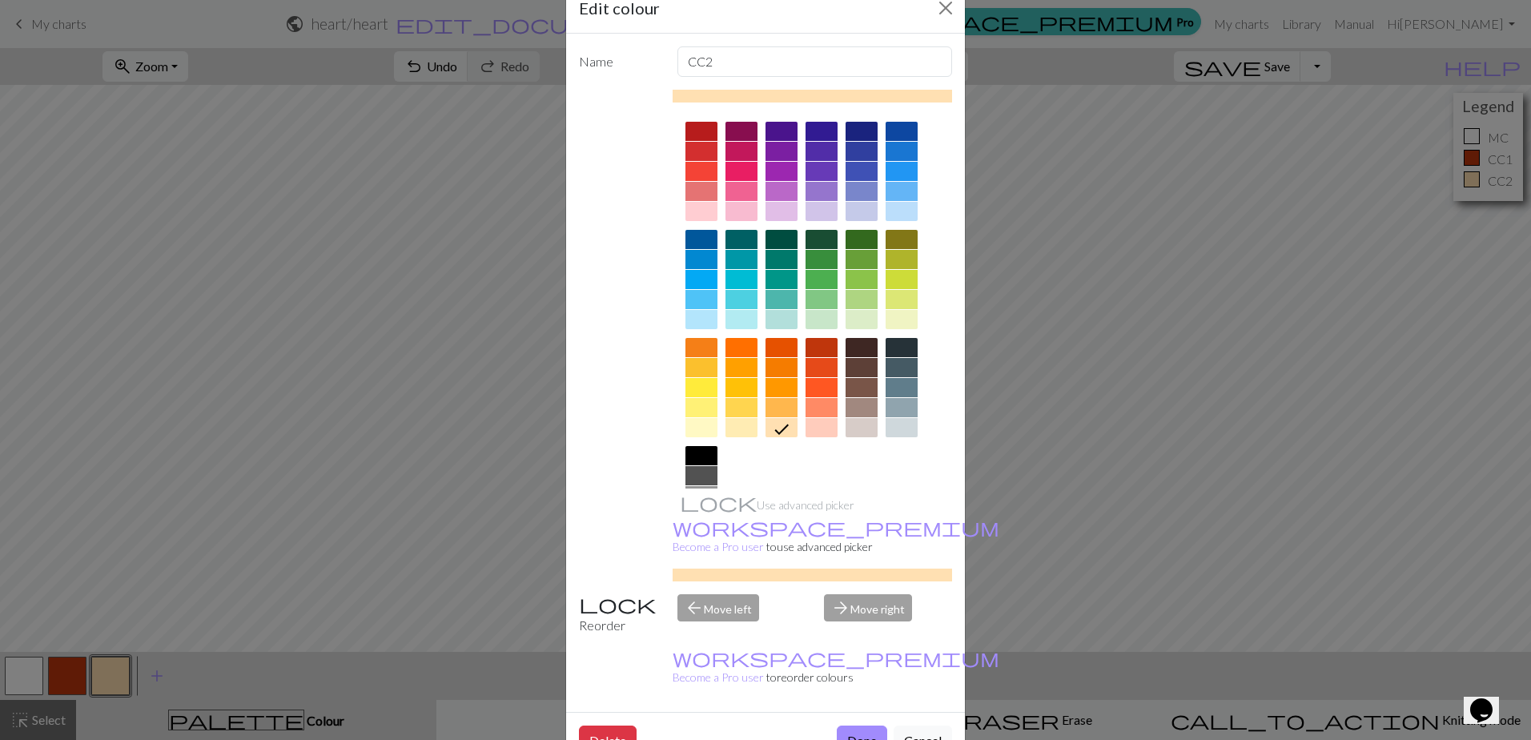
click at [702, 210] on div at bounding box center [701, 211] width 32 height 19
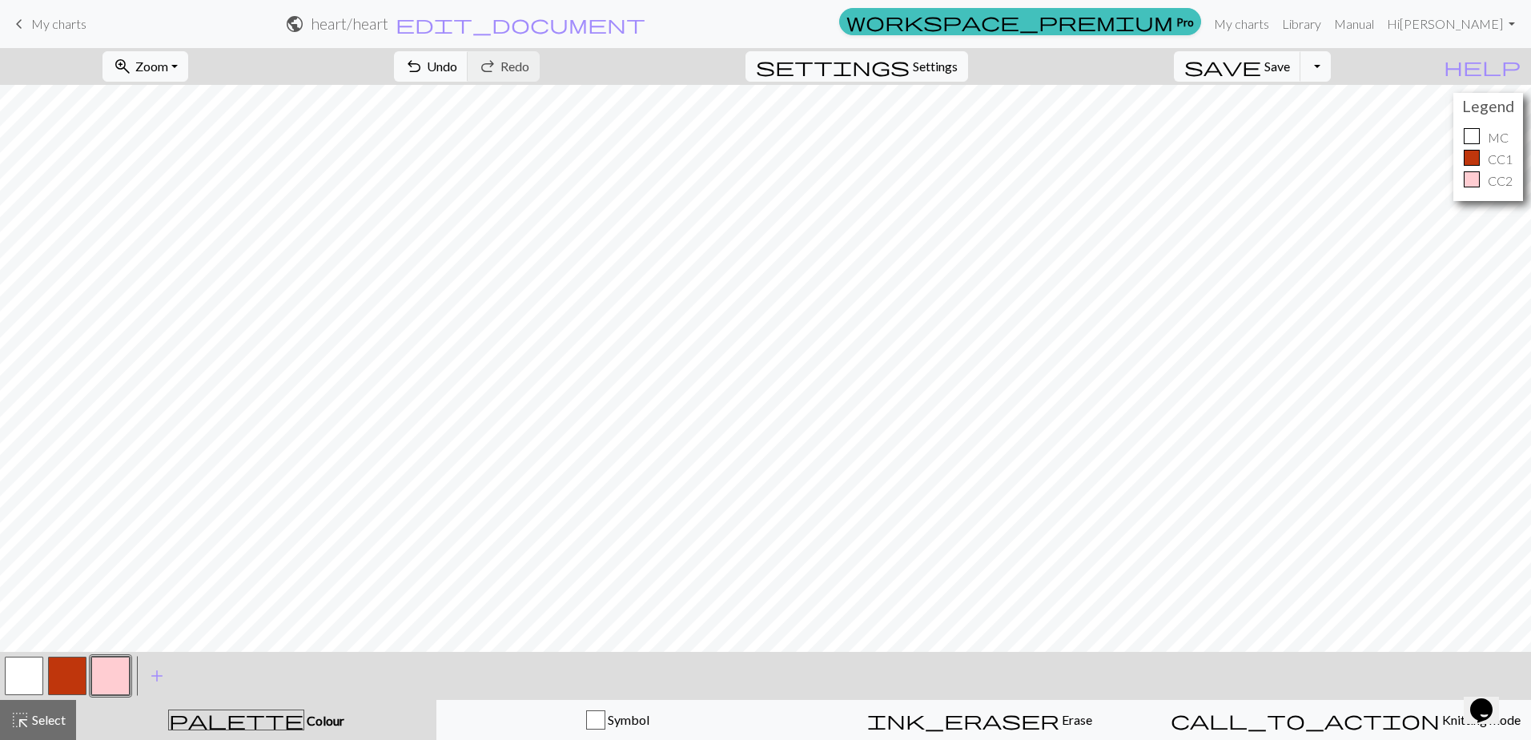
click at [1465, 141] on div at bounding box center [1471, 136] width 16 height 16
click at [1465, 140] on div at bounding box center [1471, 136] width 16 height 16
drag, startPoint x: 1465, startPoint y: 138, endPoint x: 1453, endPoint y: 138, distance: 12.0
click at [1466, 138] on div at bounding box center [1471, 136] width 16 height 16
drag, startPoint x: 115, startPoint y: 684, endPoint x: 21, endPoint y: 682, distance: 94.5
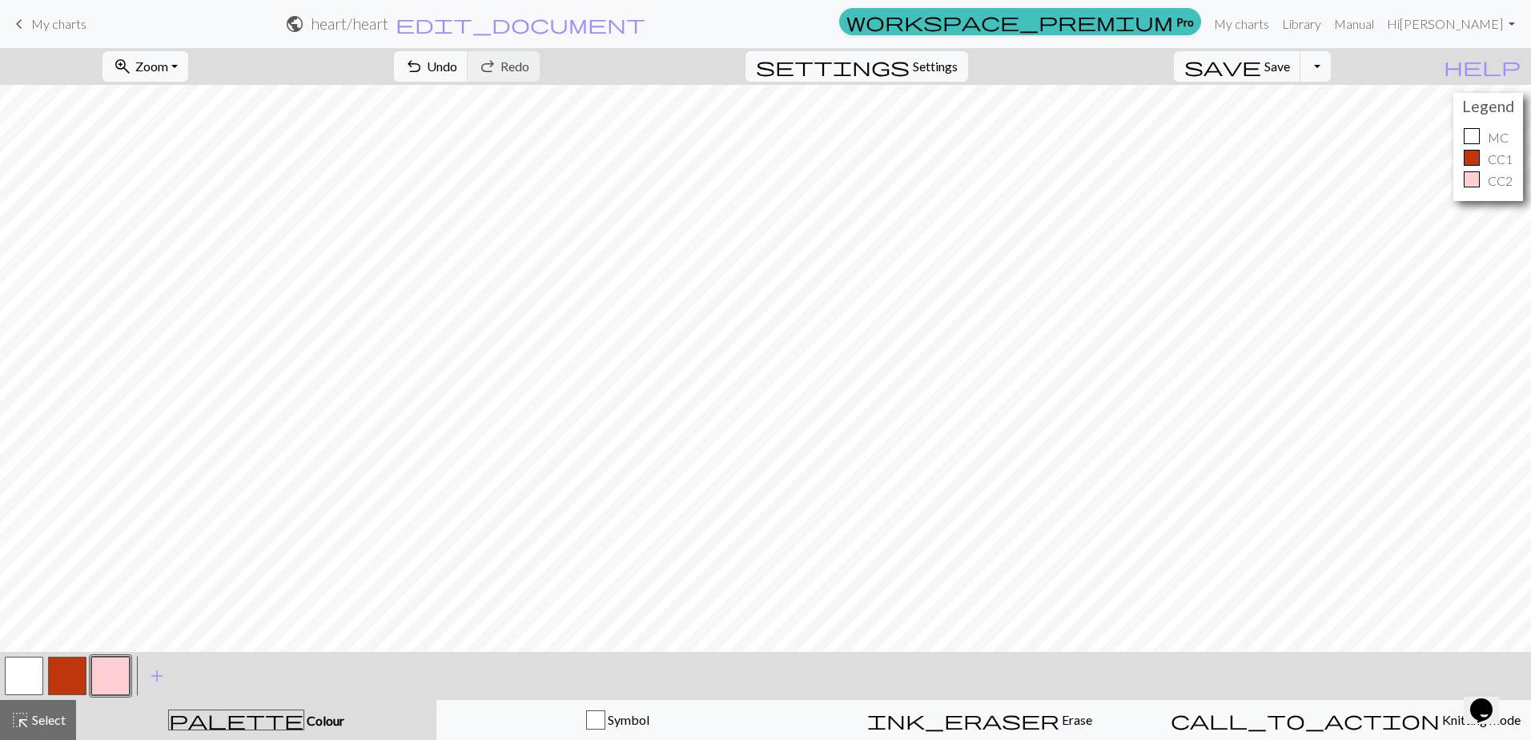
click at [21, 684] on div at bounding box center [67, 675] width 130 height 43
click at [22, 680] on button "button" at bounding box center [24, 675] width 38 height 38
click at [24, 680] on button "button" at bounding box center [24, 675] width 38 height 38
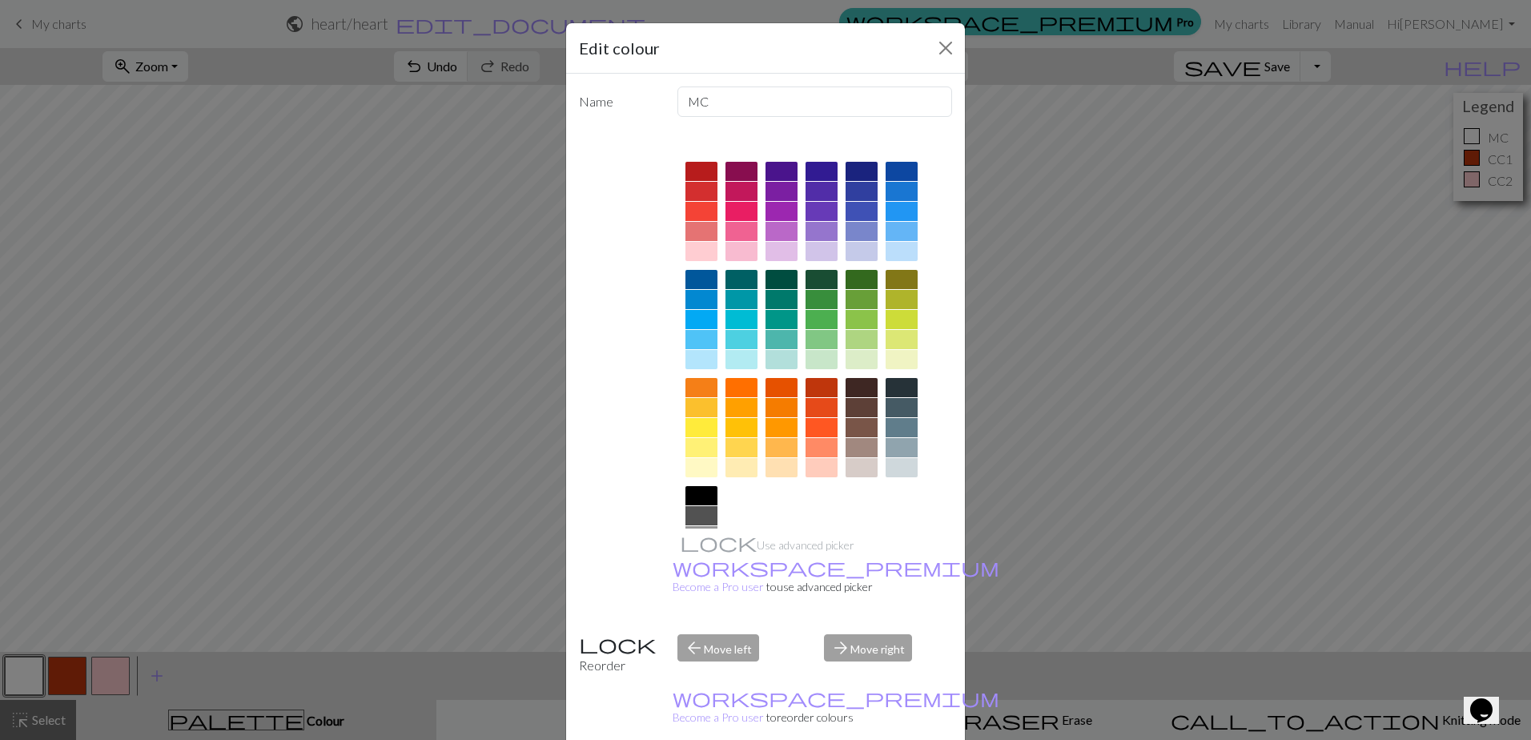
click at [692, 246] on div at bounding box center [701, 251] width 32 height 19
click at [1025, 300] on div "Edit colour Name MC Use advanced picker workspace_premium Become a Pro user to …" at bounding box center [765, 370] width 1531 height 740
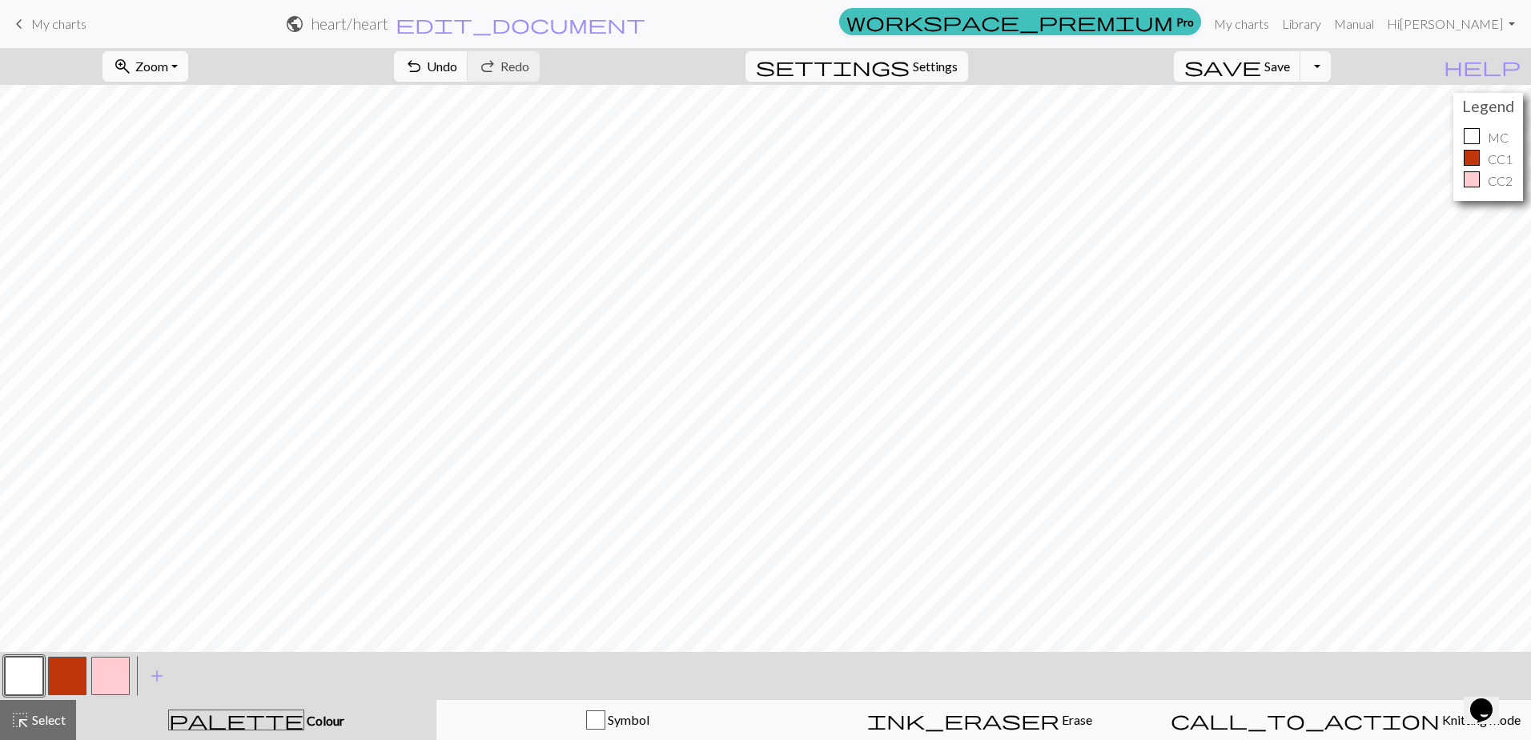
click at [22, 672] on button "button" at bounding box center [24, 675] width 38 height 38
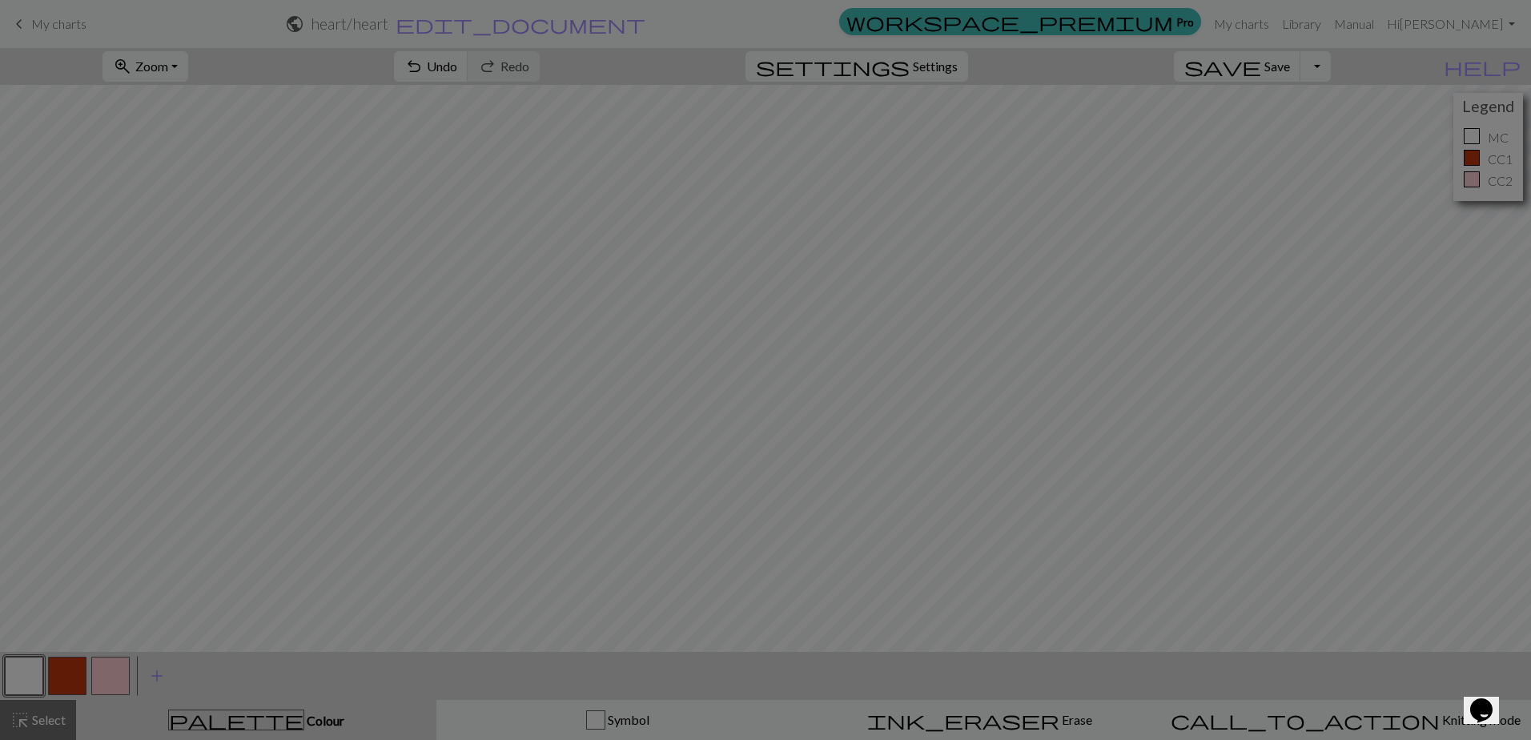
click at [22, 671] on div "Edit colour Name MC Use advanced picker workspace_premium Become a Pro user to …" at bounding box center [765, 370] width 1531 height 740
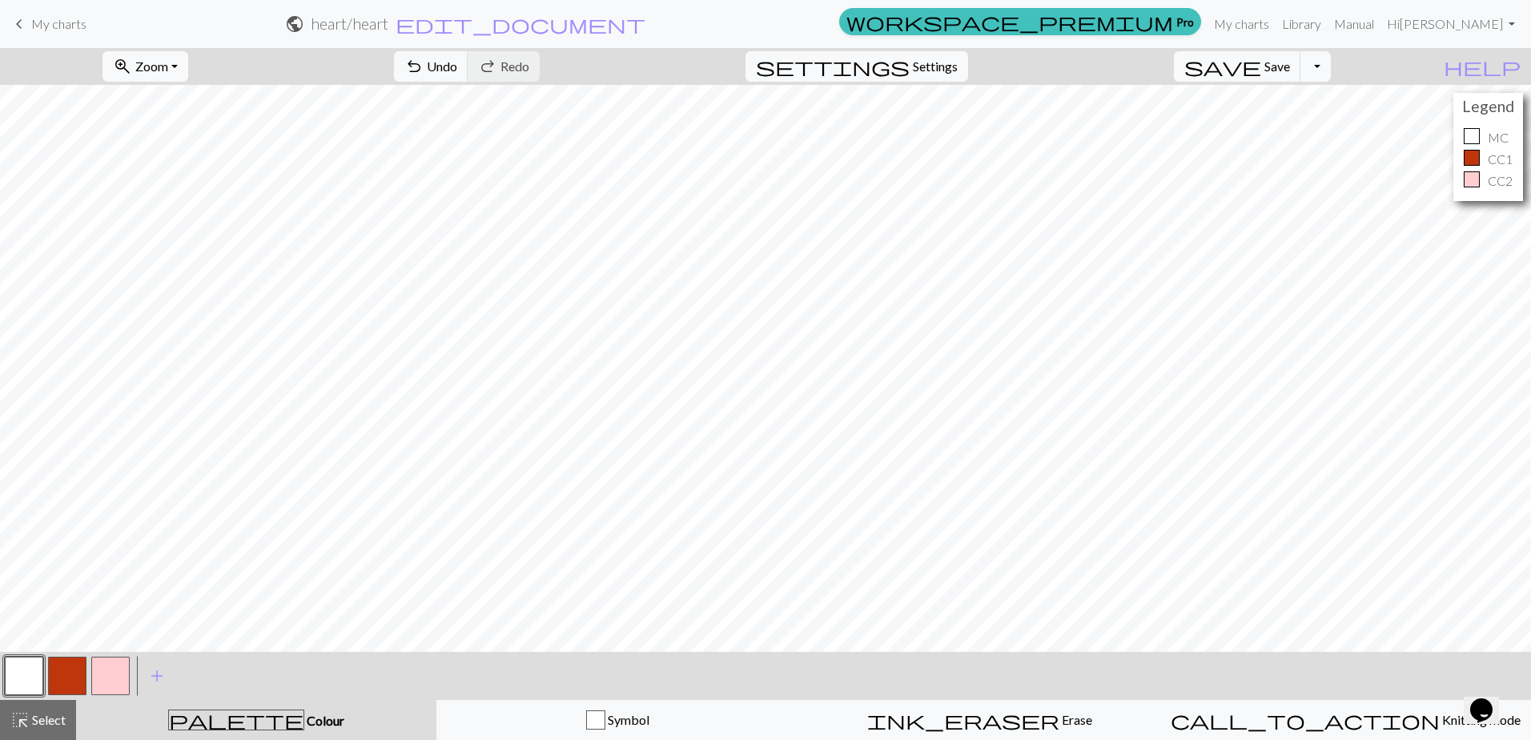
click at [25, 668] on button "button" at bounding box center [24, 675] width 38 height 38
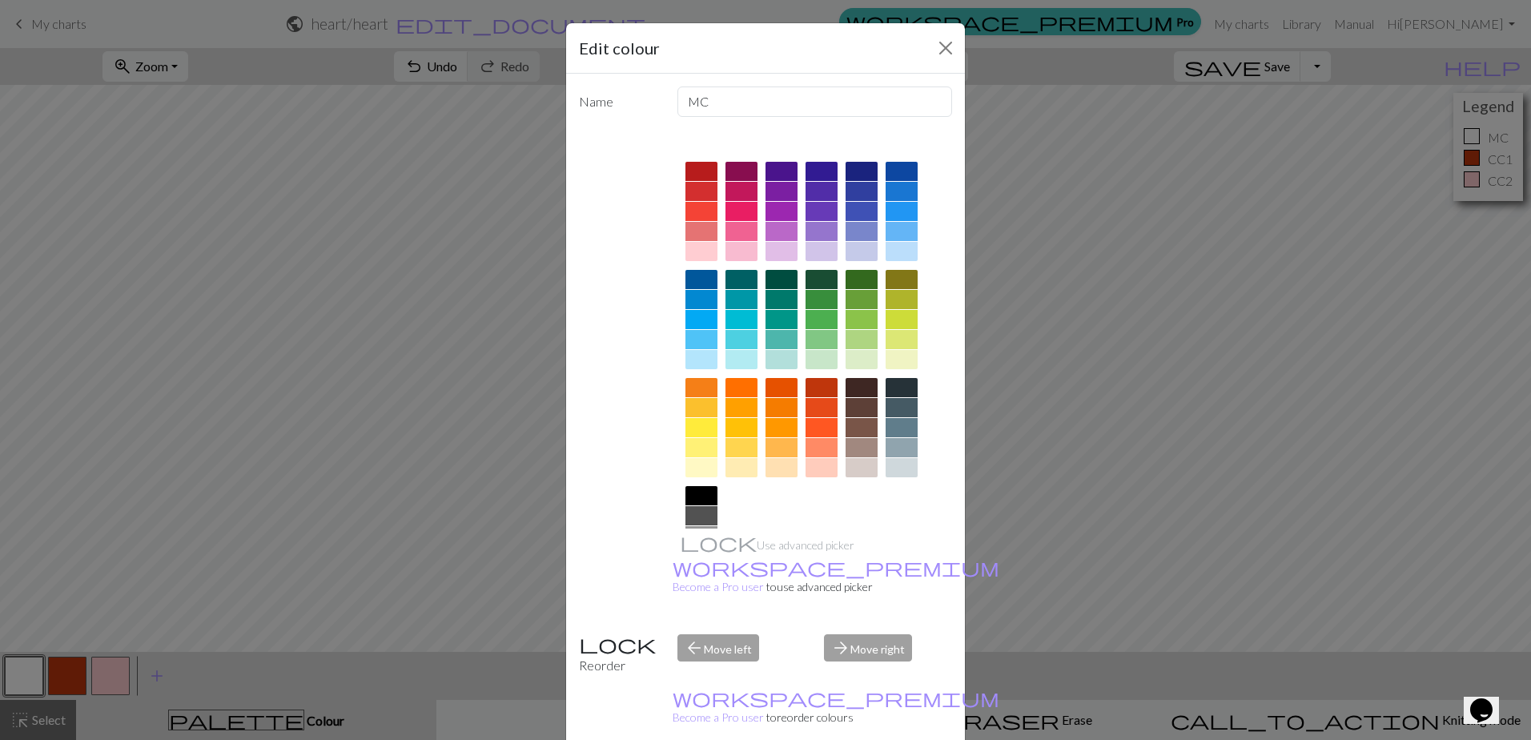
click at [698, 254] on div at bounding box center [701, 251] width 32 height 19
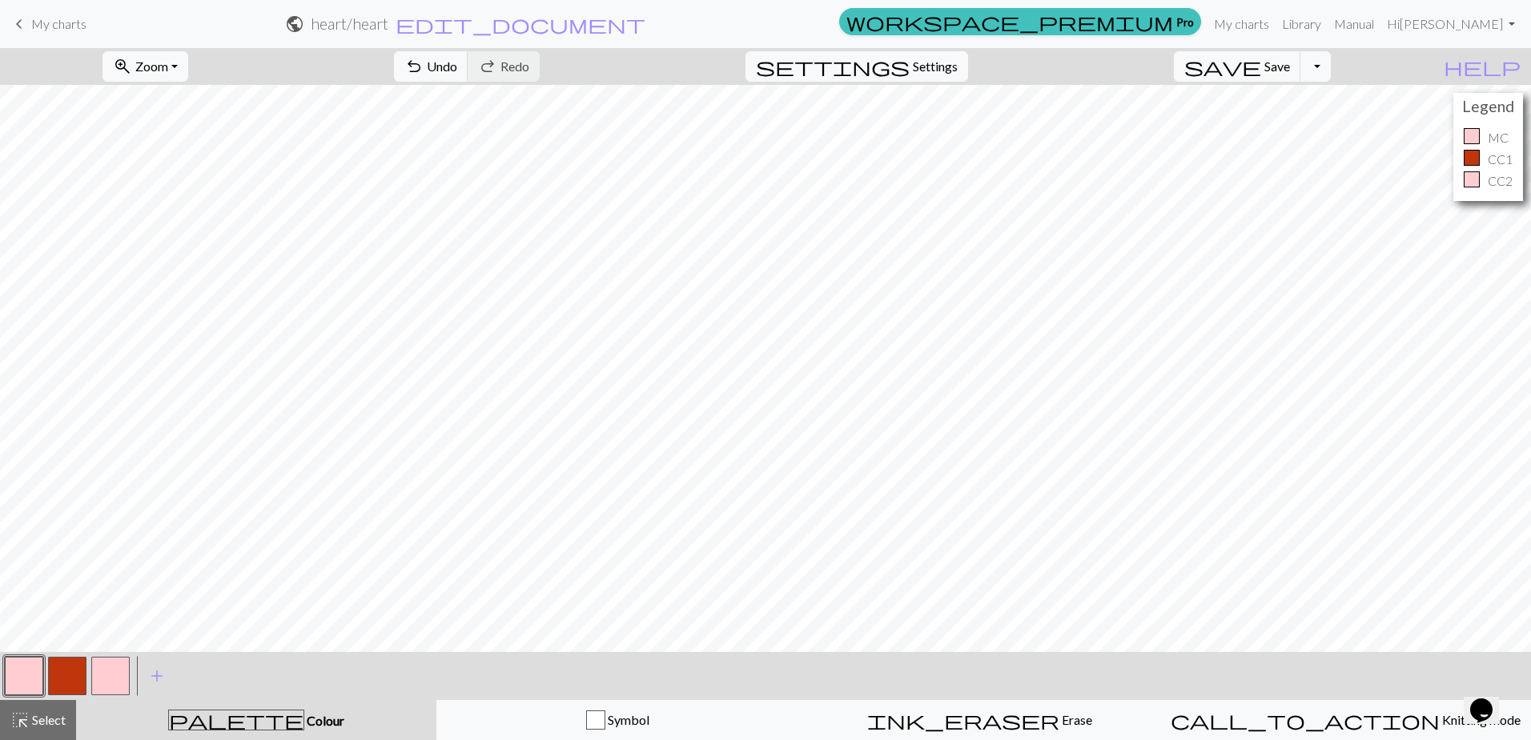
click at [124, 679] on button "button" at bounding box center [110, 675] width 38 height 38
drag, startPoint x: 124, startPoint y: 679, endPoint x: 112, endPoint y: 675, distance: 12.7
click at [112, 675] on button "button" at bounding box center [110, 675] width 38 height 38
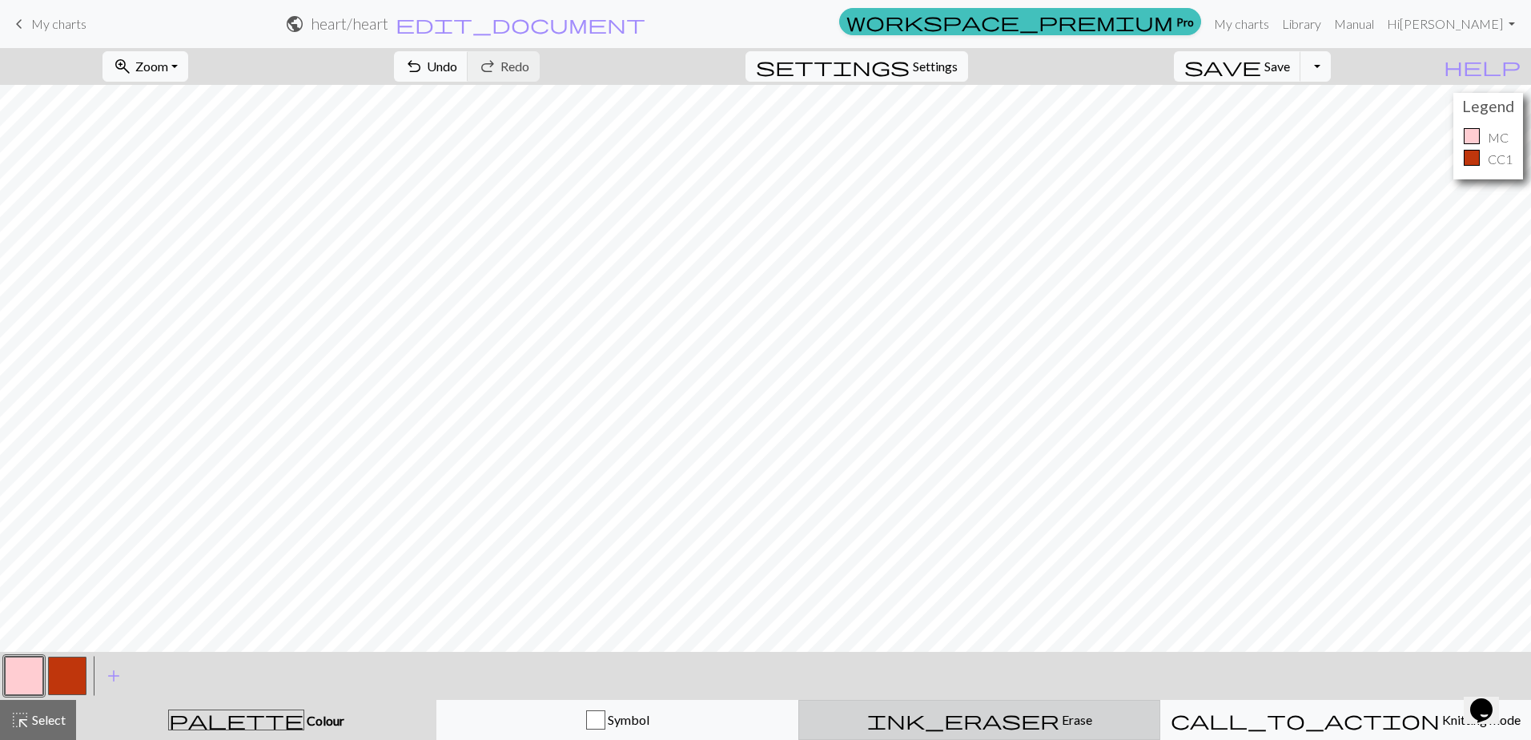
click at [969, 713] on span "ink_eraser" at bounding box center [963, 719] width 192 height 22
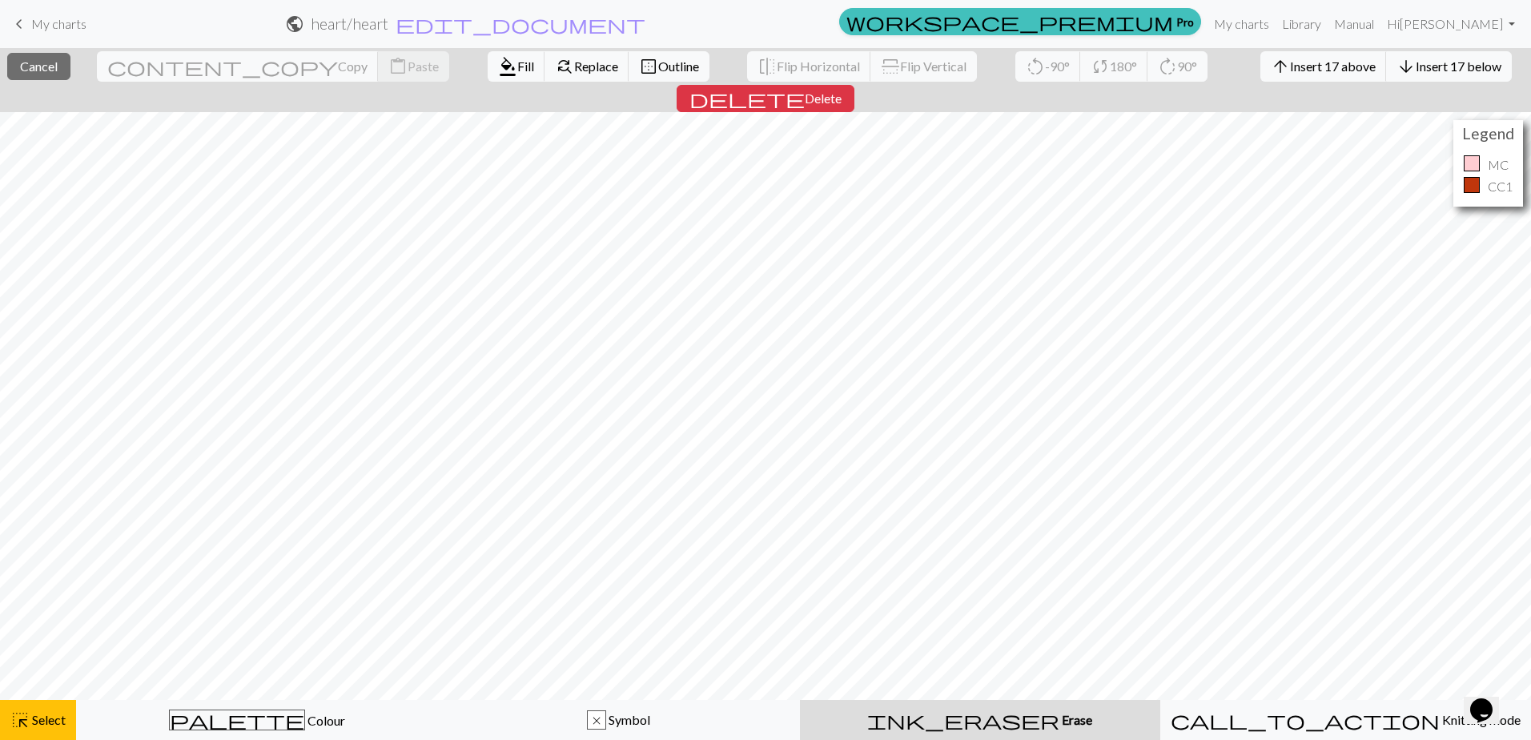
click at [1001, 732] on button "ink_eraser Erase Erase" at bounding box center [980, 720] width 360 height 40
click at [800, 700] on button "ink_eraser Erase Erase" at bounding box center [980, 720] width 360 height 40
click at [1049, 716] on div "ink_eraser Erase Erase" at bounding box center [979, 719] width 341 height 19
click at [805, 87] on span "delete" at bounding box center [746, 98] width 115 height 22
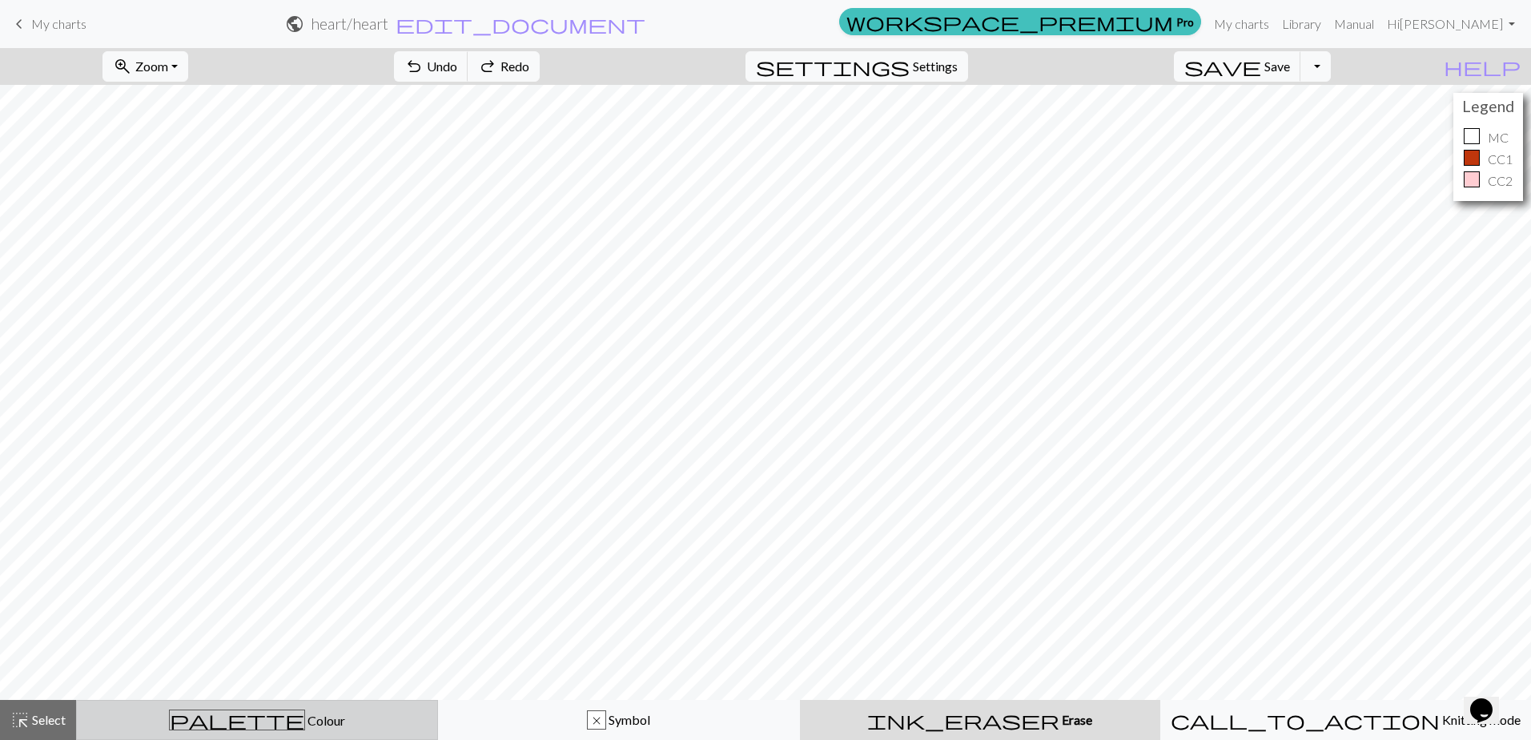
click at [218, 732] on button "palette Colour Colour" at bounding box center [257, 720] width 362 height 40
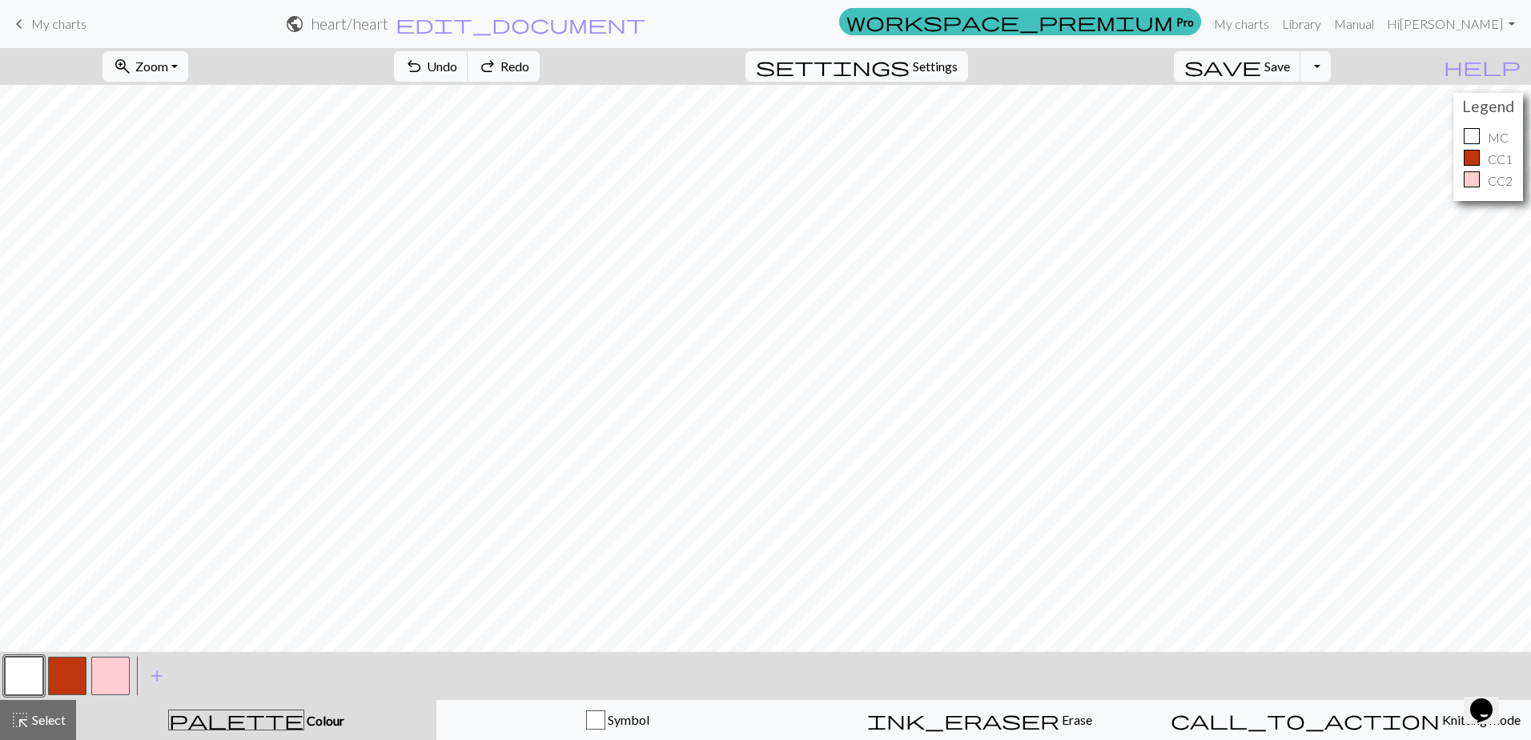
drag, startPoint x: 107, startPoint y: 669, endPoint x: 110, endPoint y: 679, distance: 9.9
click at [110, 679] on button "button" at bounding box center [110, 675] width 38 height 38
drag, startPoint x: 118, startPoint y: 679, endPoint x: 106, endPoint y: 687, distance: 14.4
click at [106, 687] on button "button" at bounding box center [110, 675] width 38 height 38
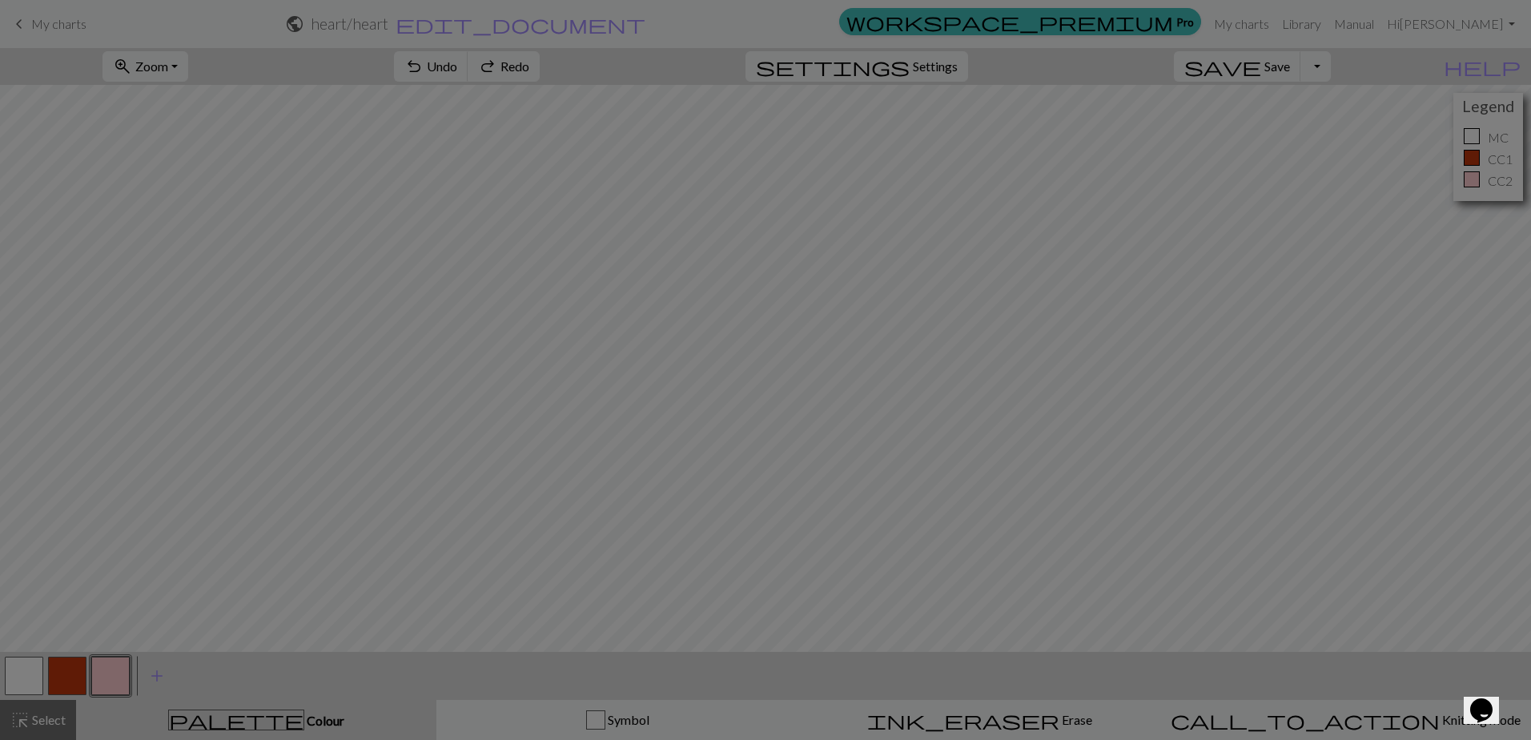
click at [106, 687] on div "Edit colour Name CC2 Use advanced picker workspace_premium Become a Pro user to…" at bounding box center [765, 370] width 1531 height 740
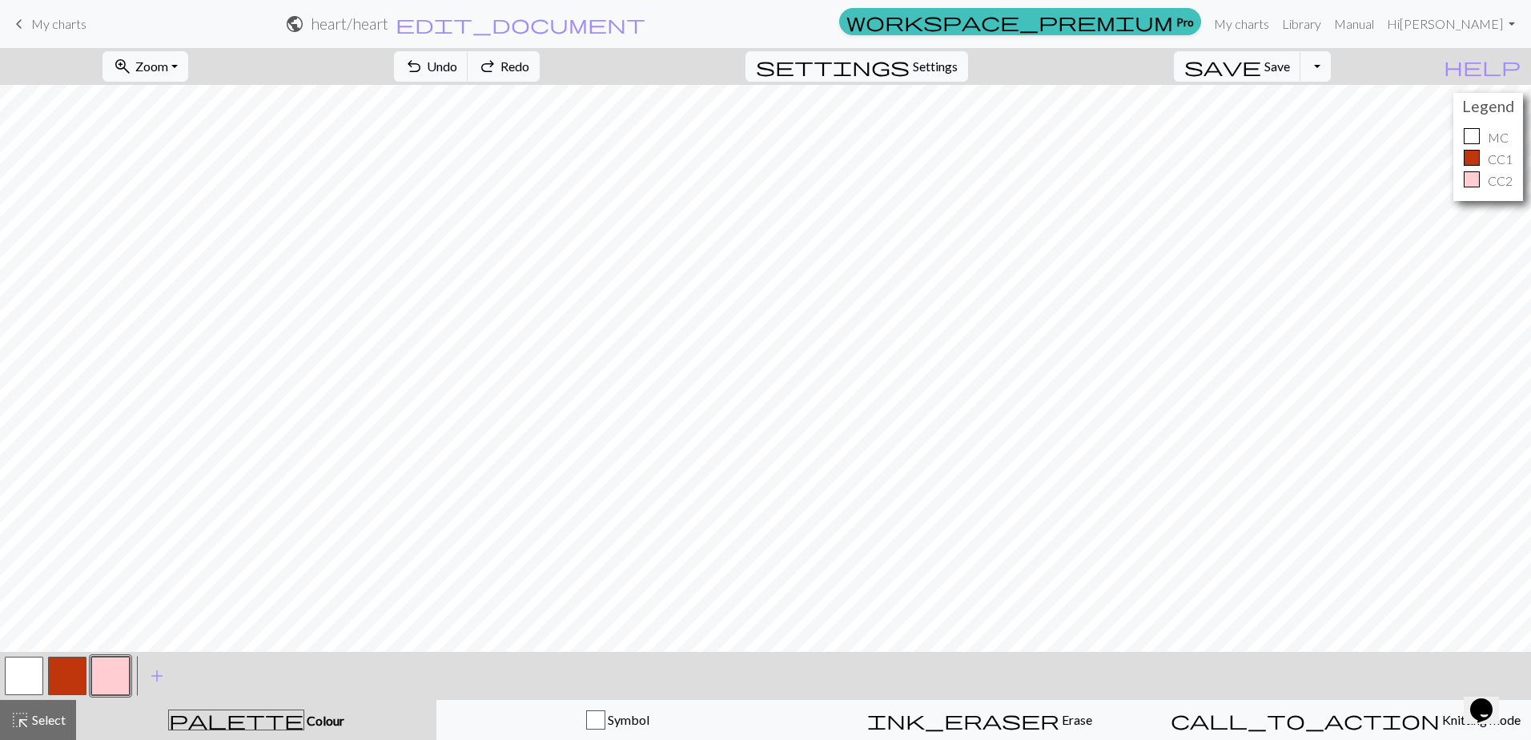
click at [118, 683] on button "button" at bounding box center [110, 675] width 38 height 38
click at [124, 683] on button "button" at bounding box center [110, 675] width 38 height 38
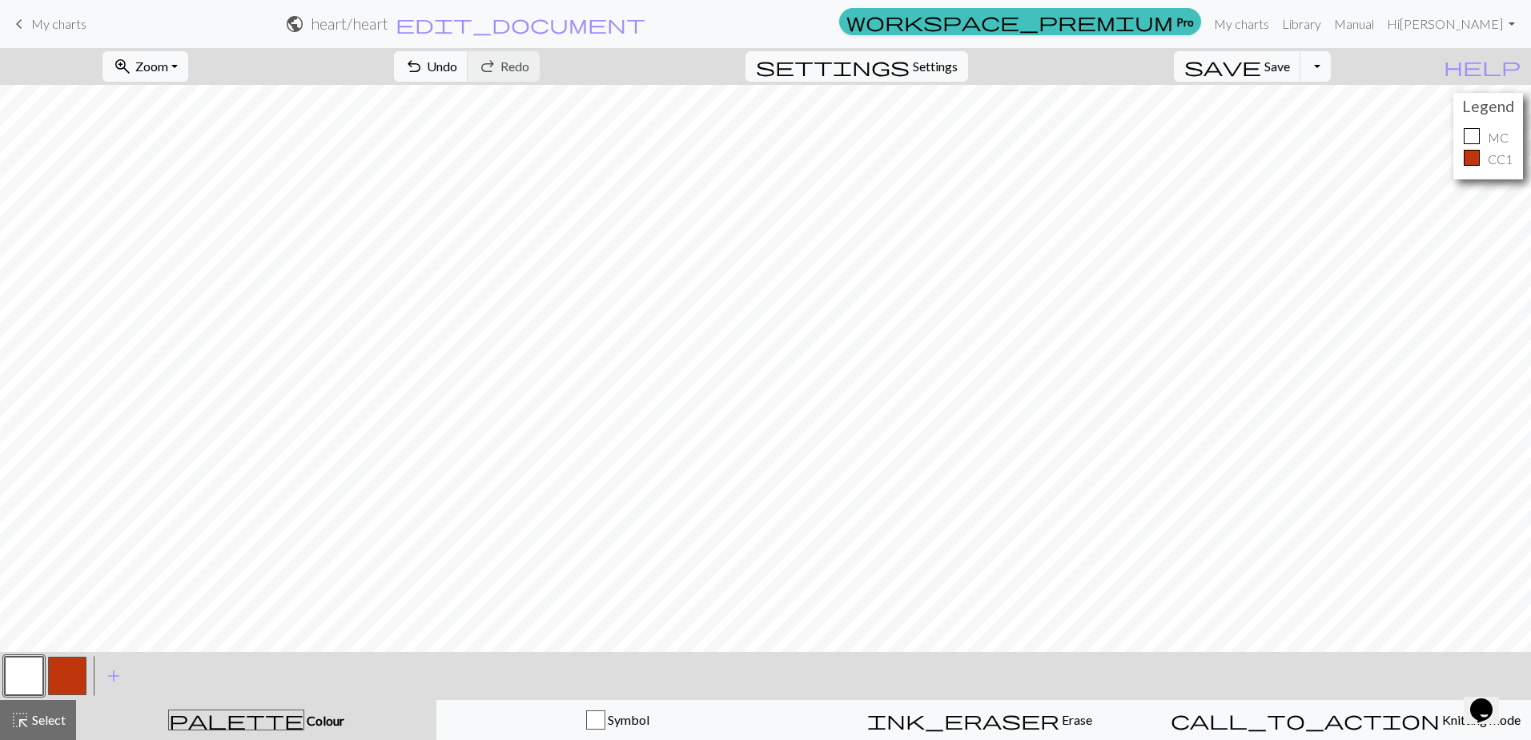
click at [37, 672] on button "button" at bounding box center [24, 675] width 38 height 38
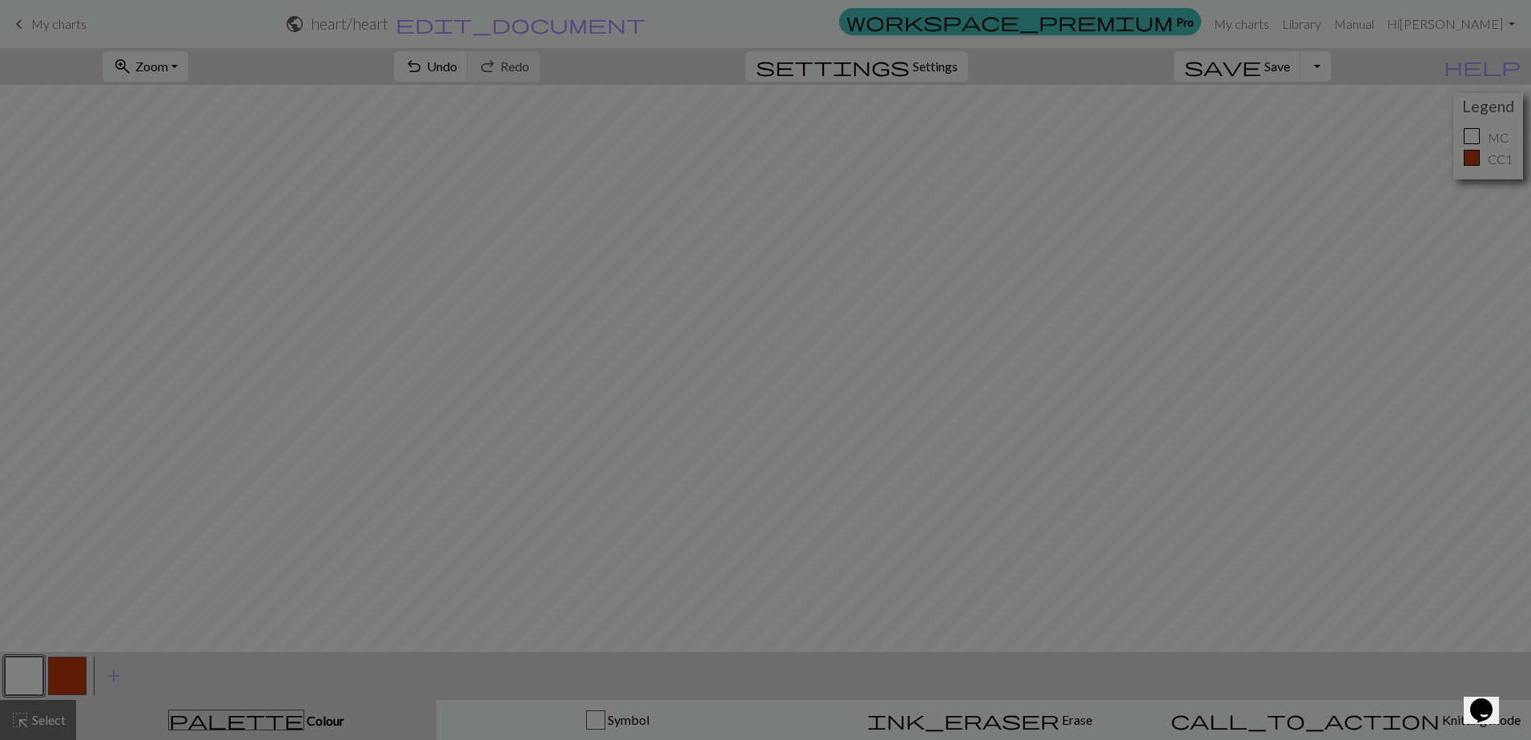
click at [35, 672] on div "Edit colour Name MC Use advanced picker workspace_premium Become a Pro user to …" at bounding box center [765, 370] width 1531 height 740
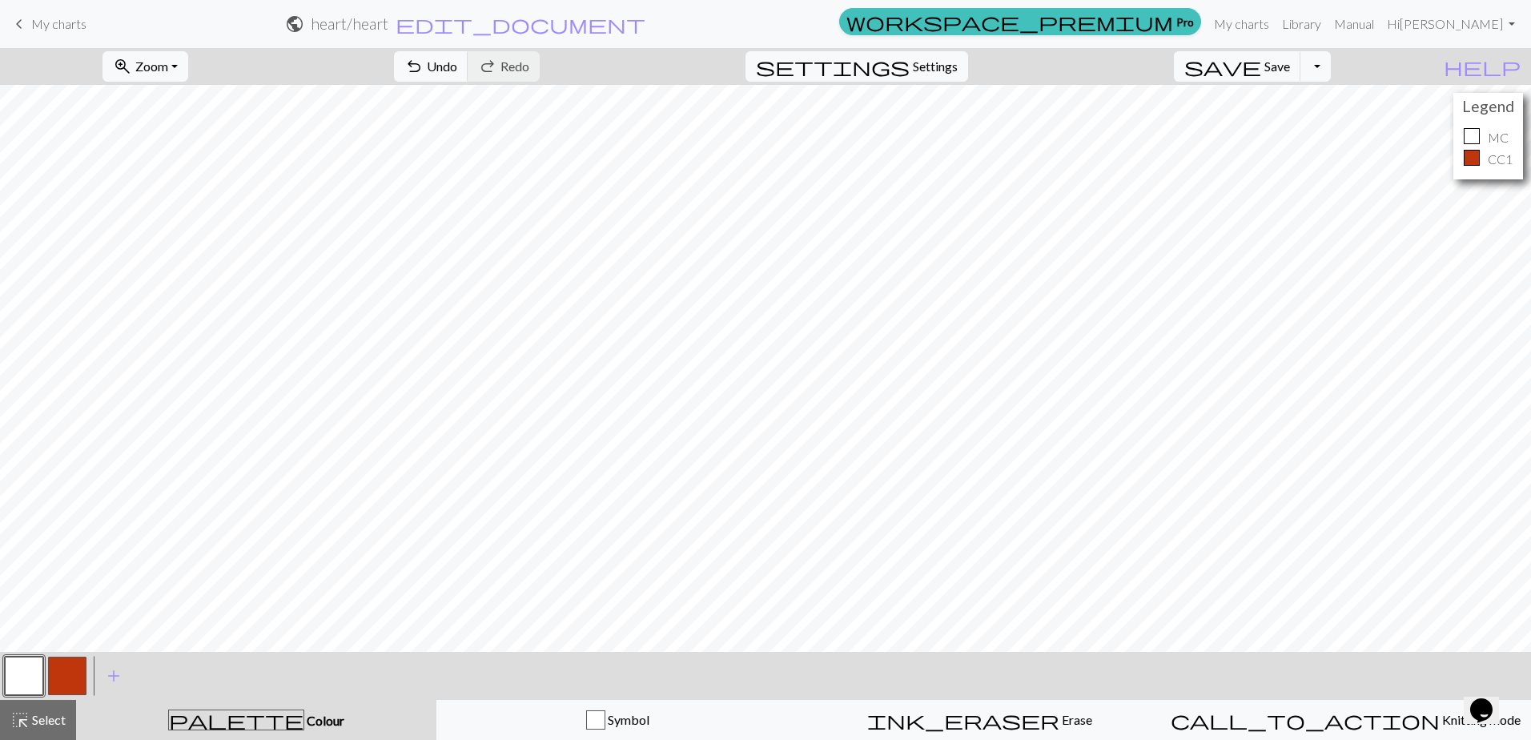
click at [36, 668] on button "button" at bounding box center [24, 675] width 38 height 38
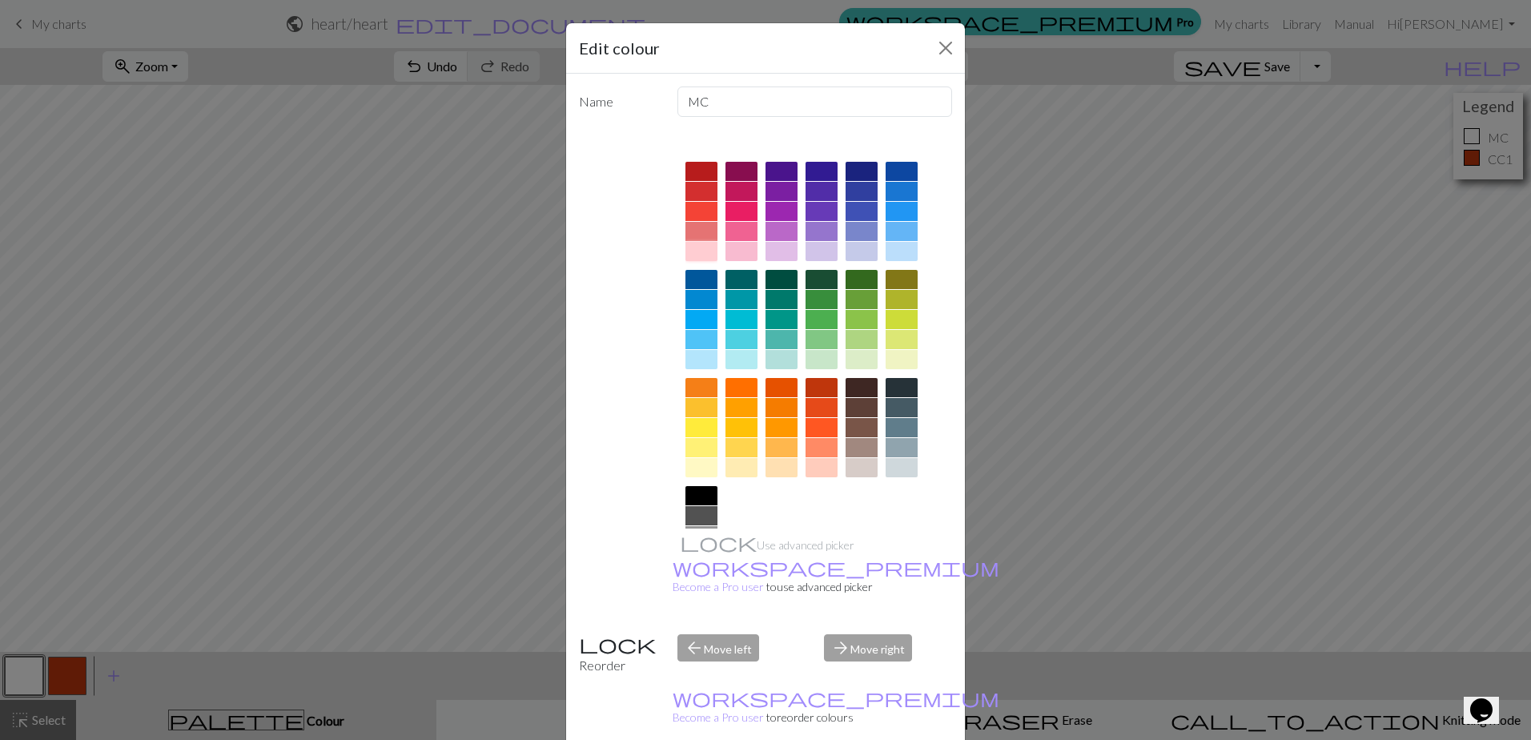
click at [689, 251] on div at bounding box center [701, 251] width 32 height 19
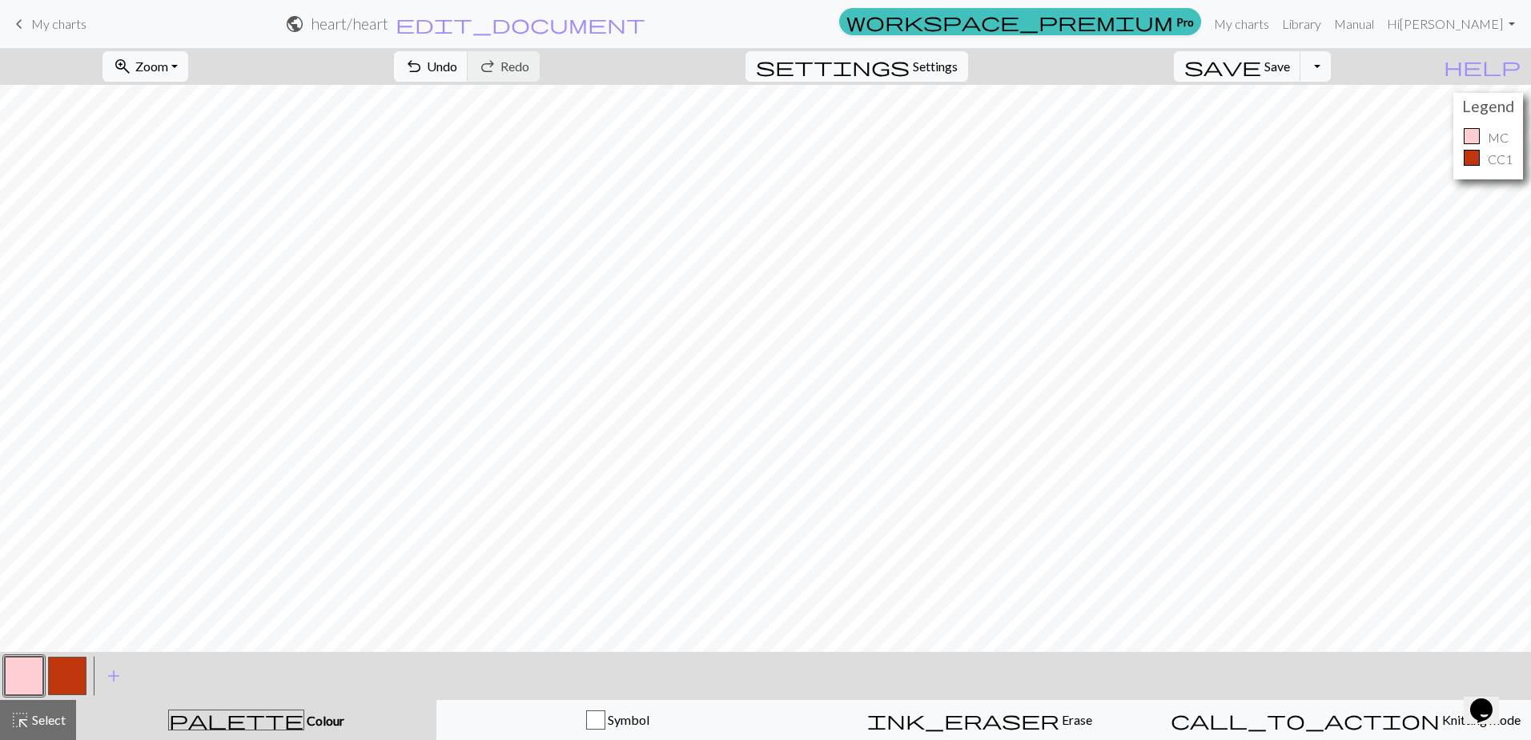
click at [60, 673] on button "button" at bounding box center [67, 675] width 38 height 38
click at [1290, 63] on span "Save" at bounding box center [1277, 65] width 26 height 15
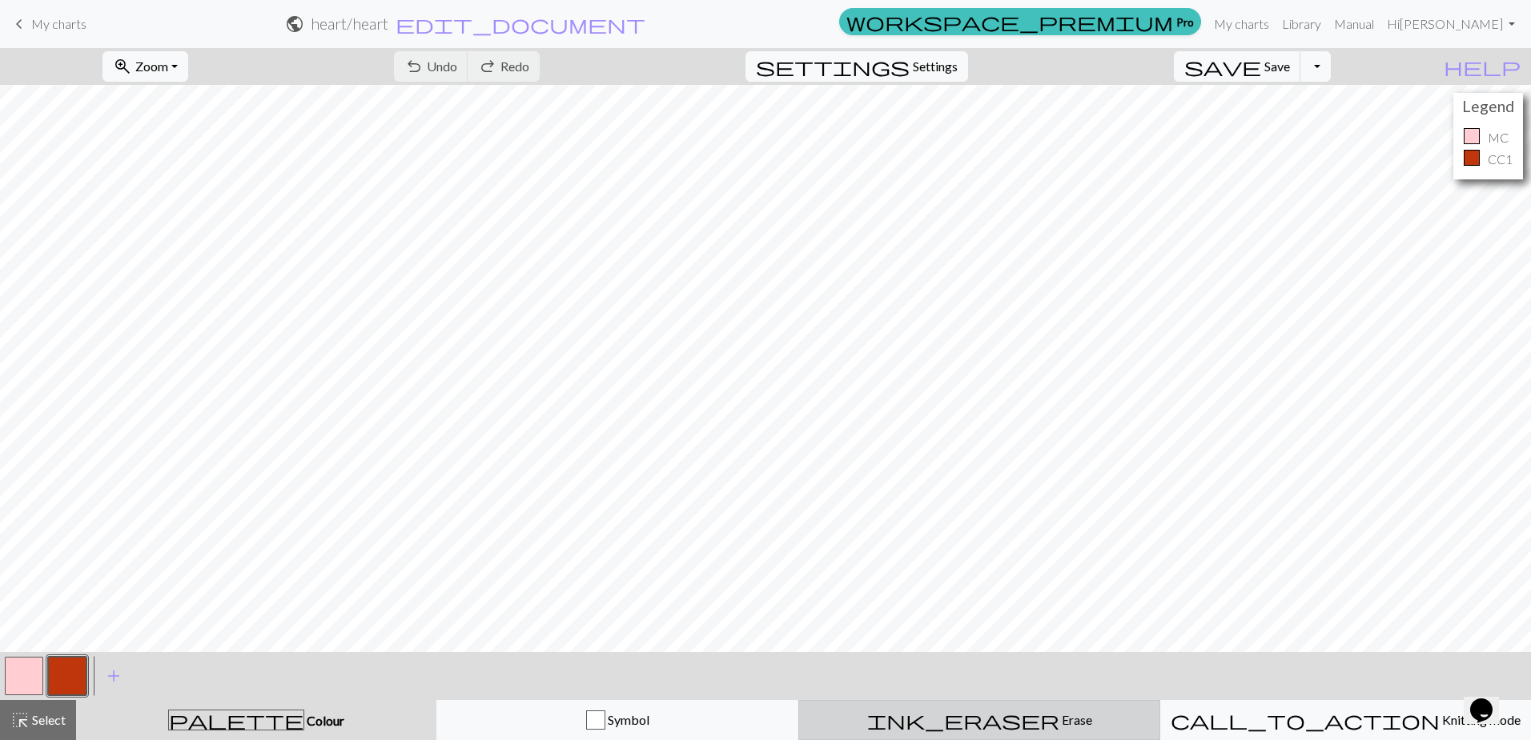
drag, startPoint x: 1010, startPoint y: 720, endPoint x: 913, endPoint y: 700, distance: 98.7
click at [1059, 720] on span "Erase" at bounding box center [1075, 719] width 33 height 15
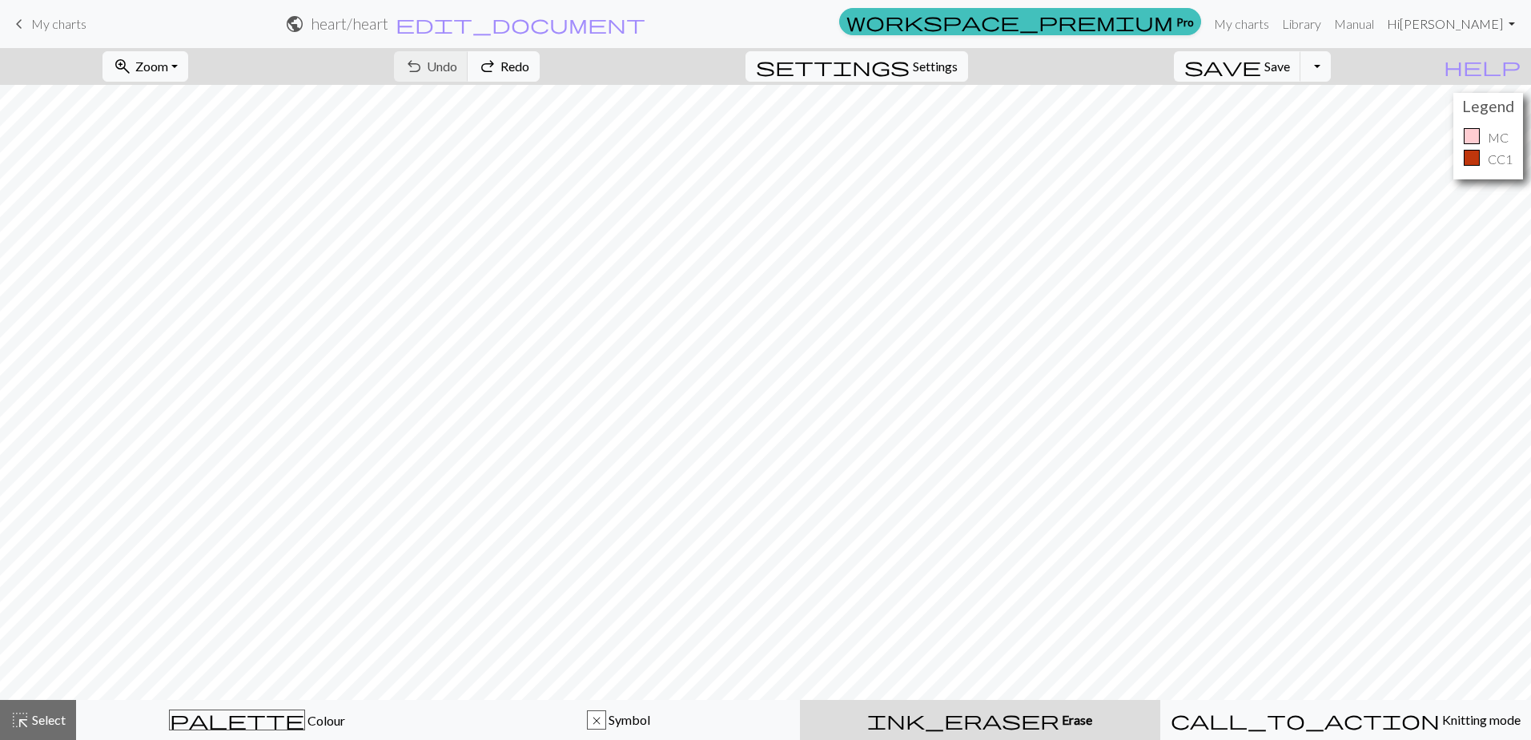
click at [1484, 27] on link "Hi [PERSON_NAME]" at bounding box center [1450, 24] width 141 height 32
click at [1430, 119] on link "Logout" at bounding box center [1429, 120] width 51 height 32
